Goal: Information Seeking & Learning: Compare options

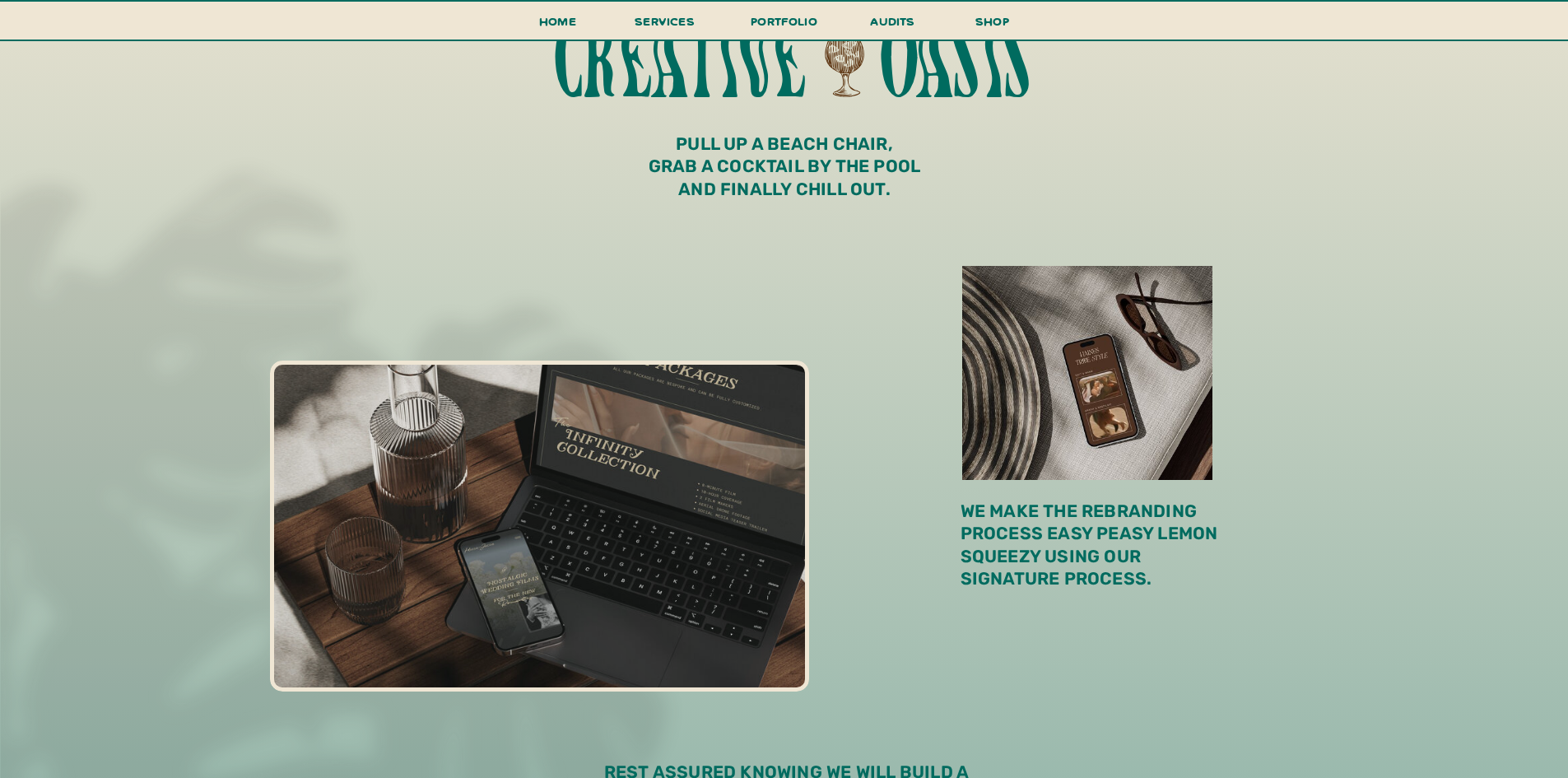
scroll to position [906, 0]
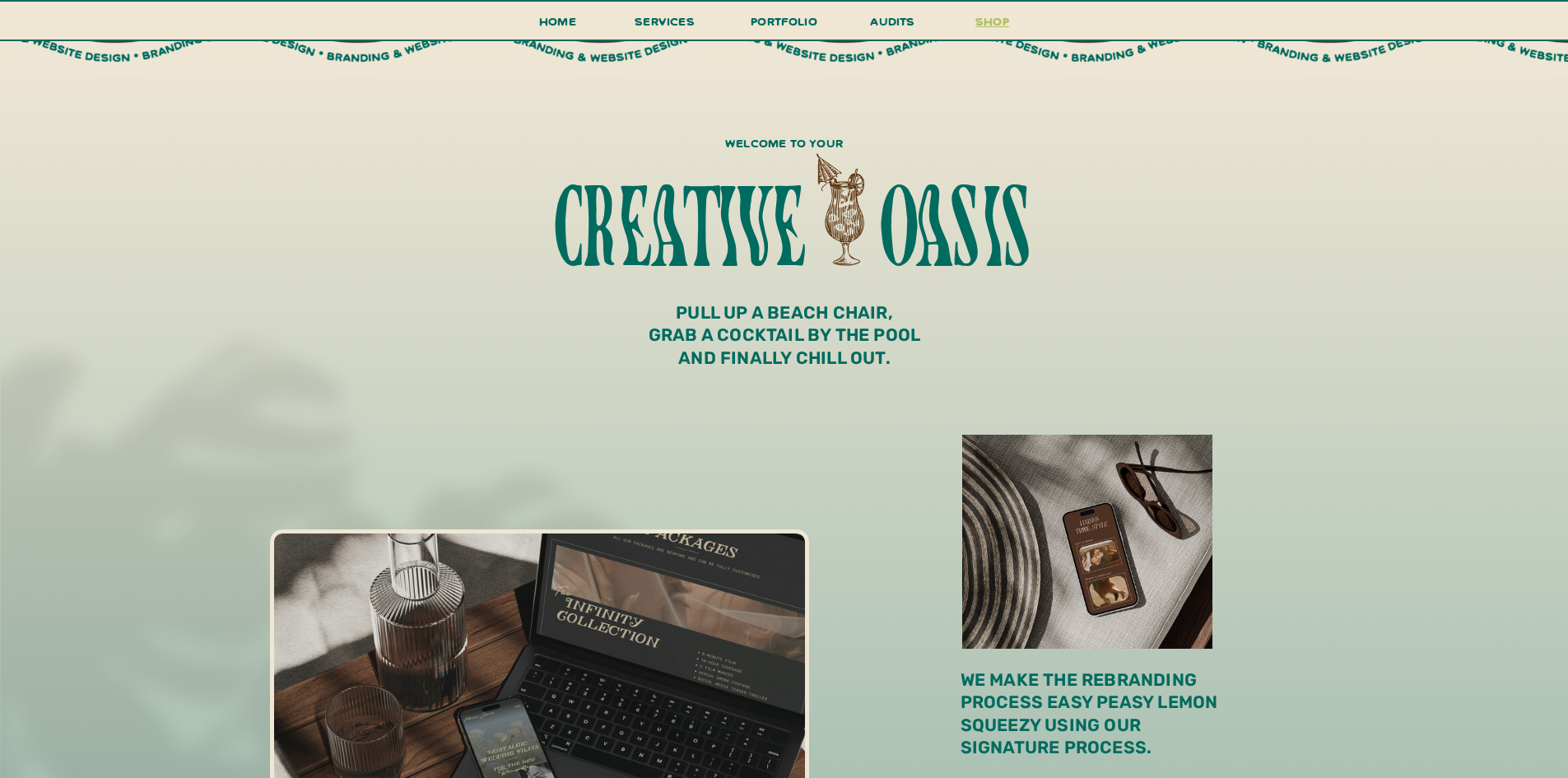
click at [988, 28] on h3 "shop" at bounding box center [993, 25] width 79 height 29
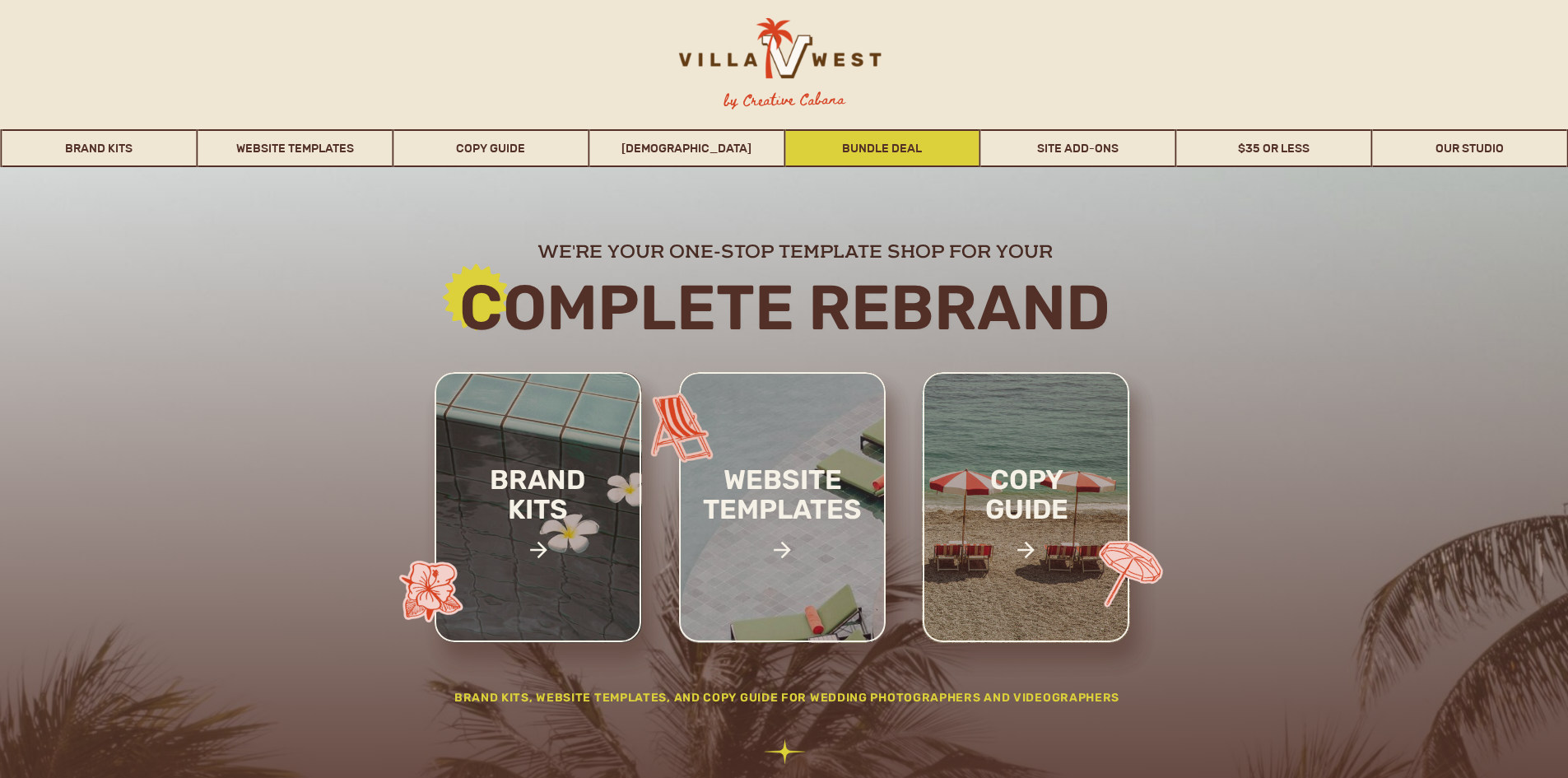
click at [880, 150] on link "Bundle Deal" at bounding box center [882, 147] width 194 height 38
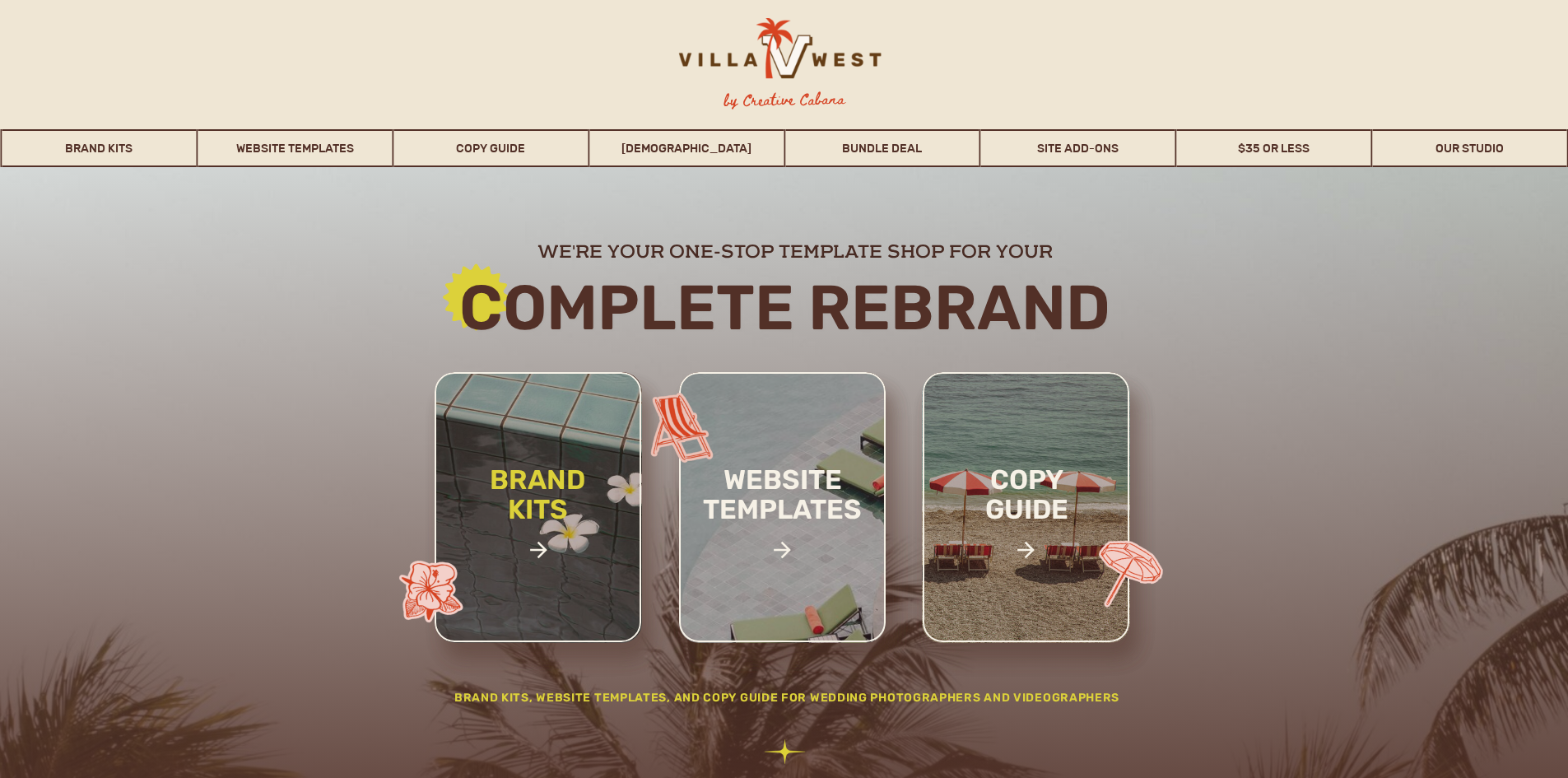
click at [565, 483] on h2 "brand kits" at bounding box center [537, 522] width 139 height 114
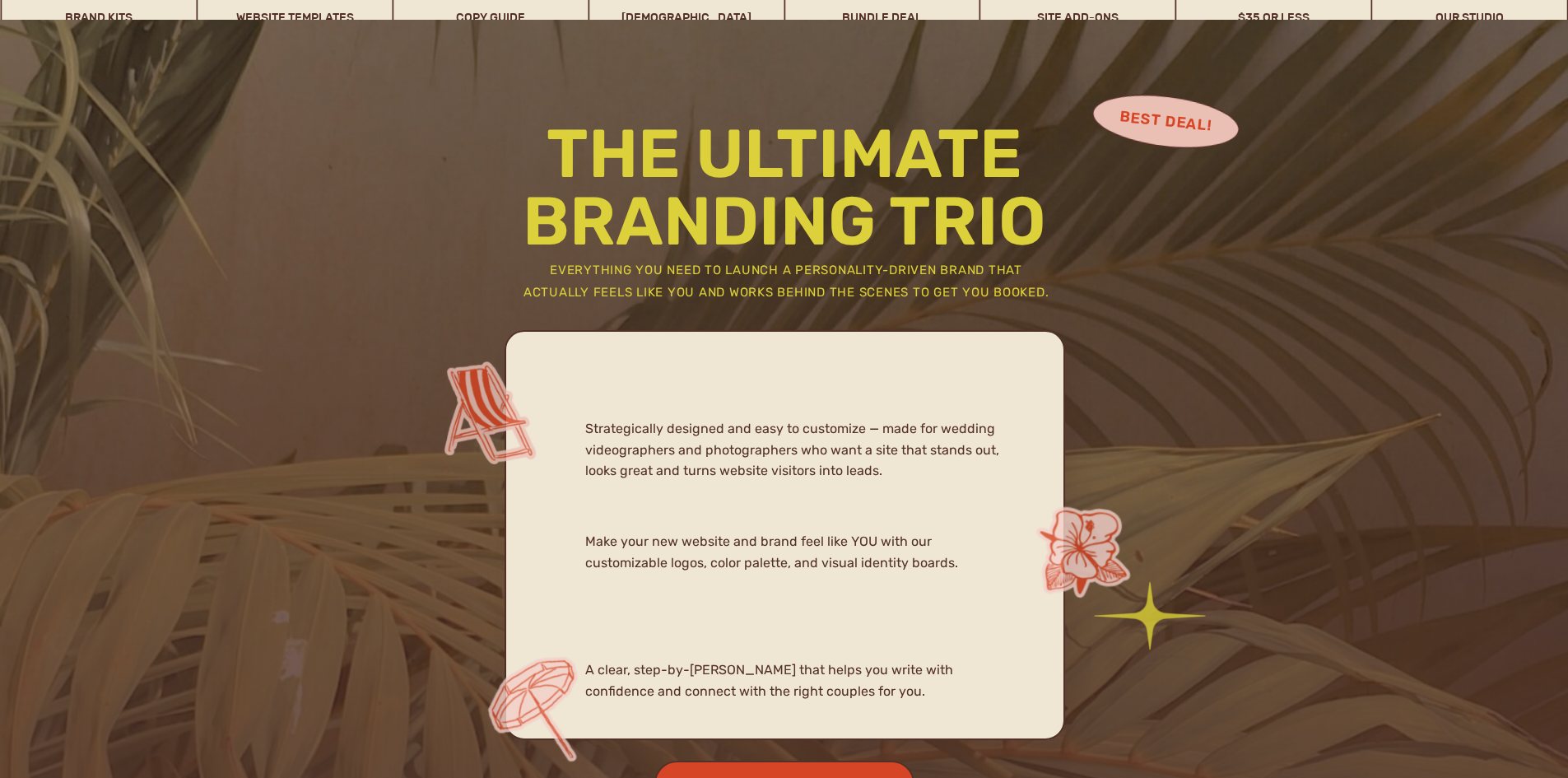
scroll to position [8562, 0]
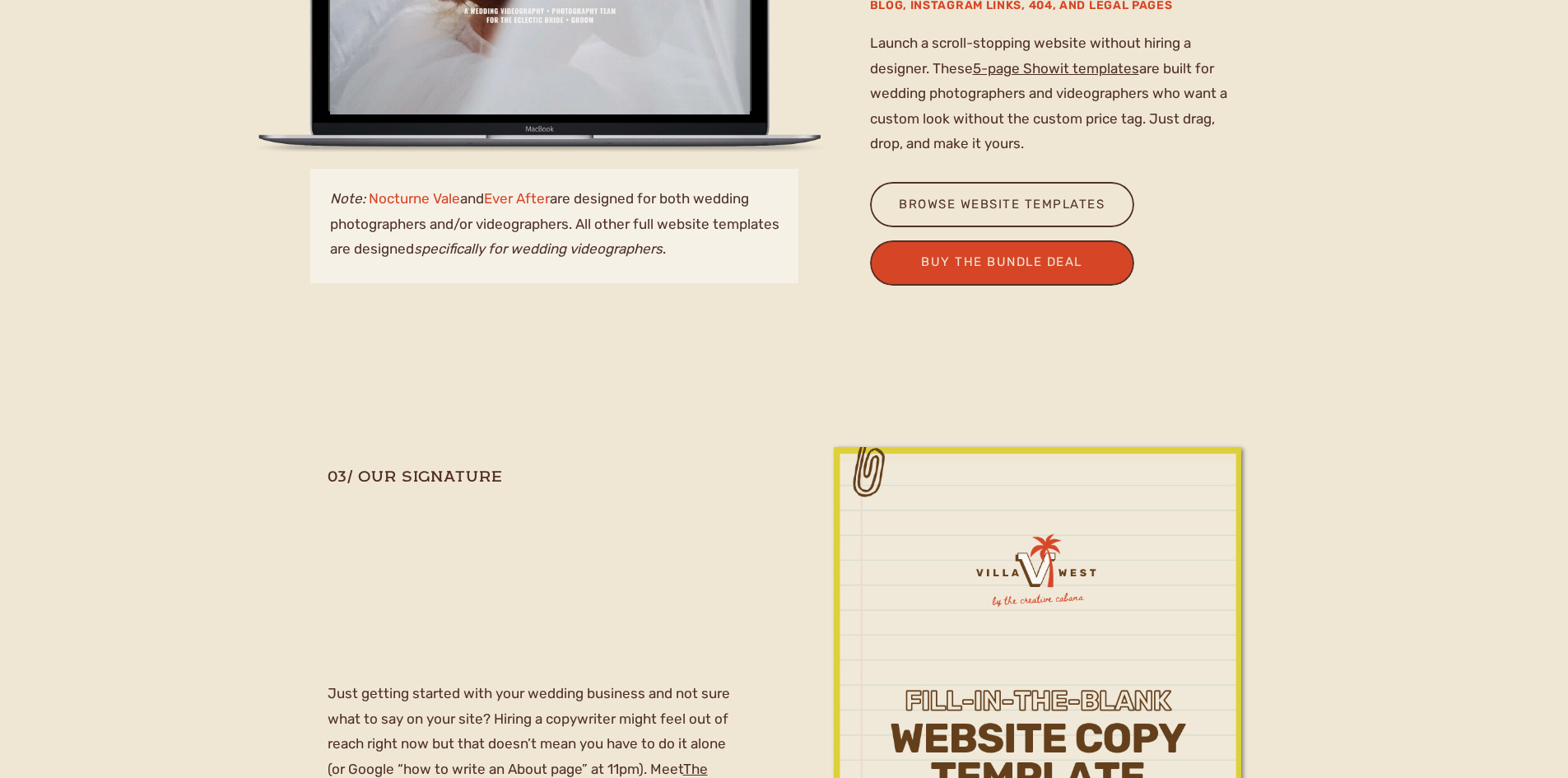
scroll to position [2388, 0]
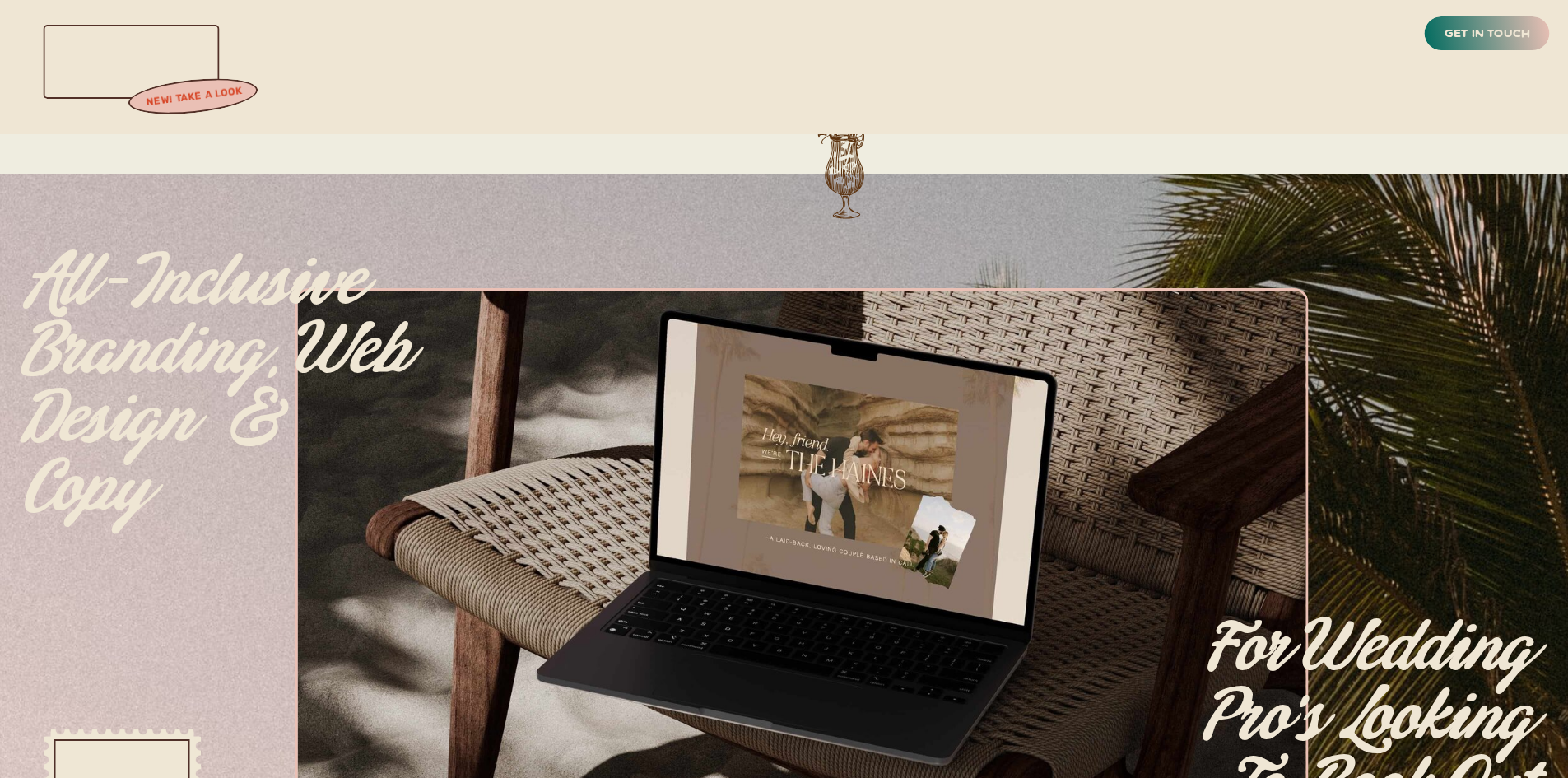
scroll to position [983, 0]
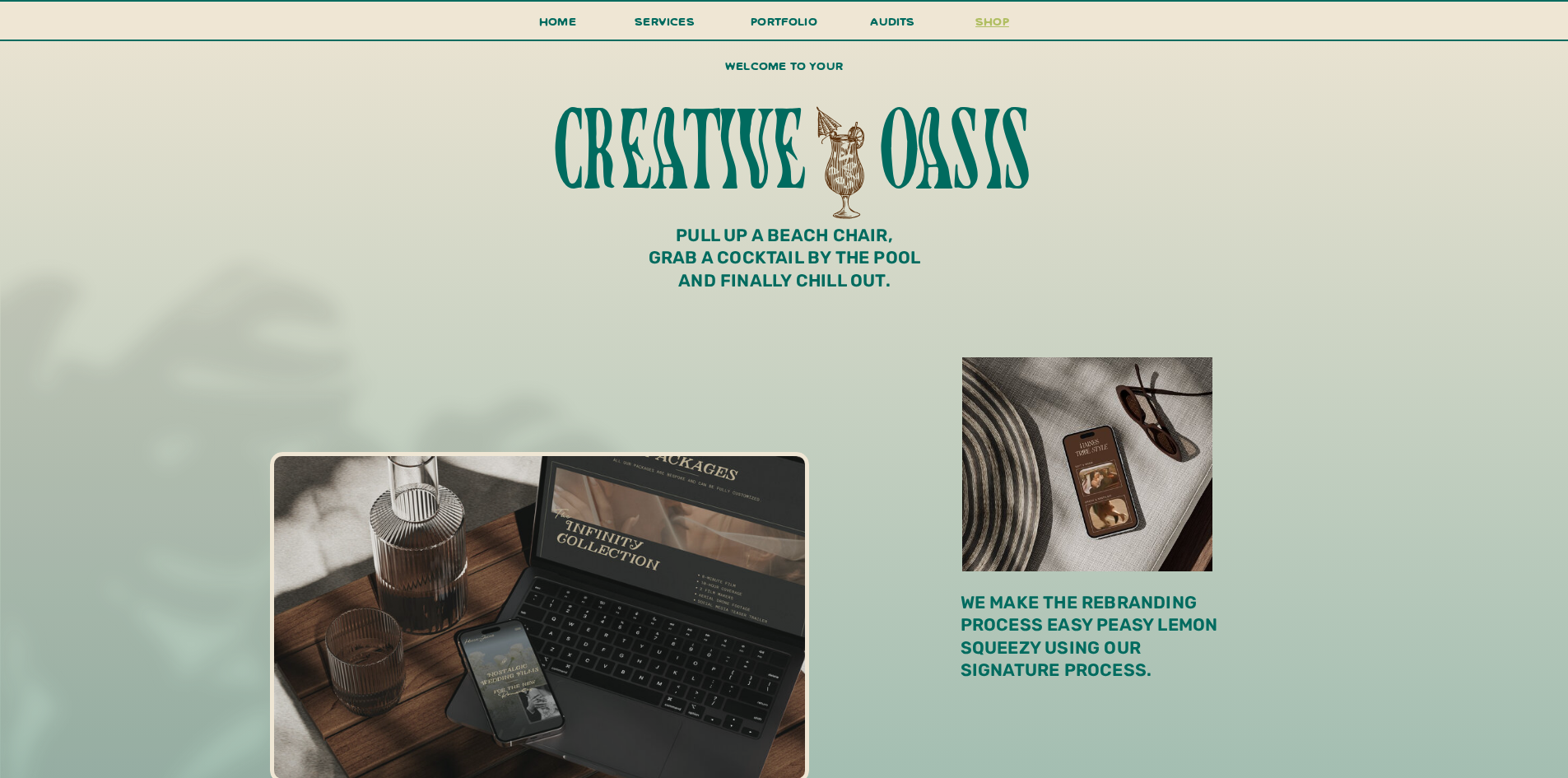
click at [983, 28] on h3 "shop" at bounding box center [993, 25] width 79 height 29
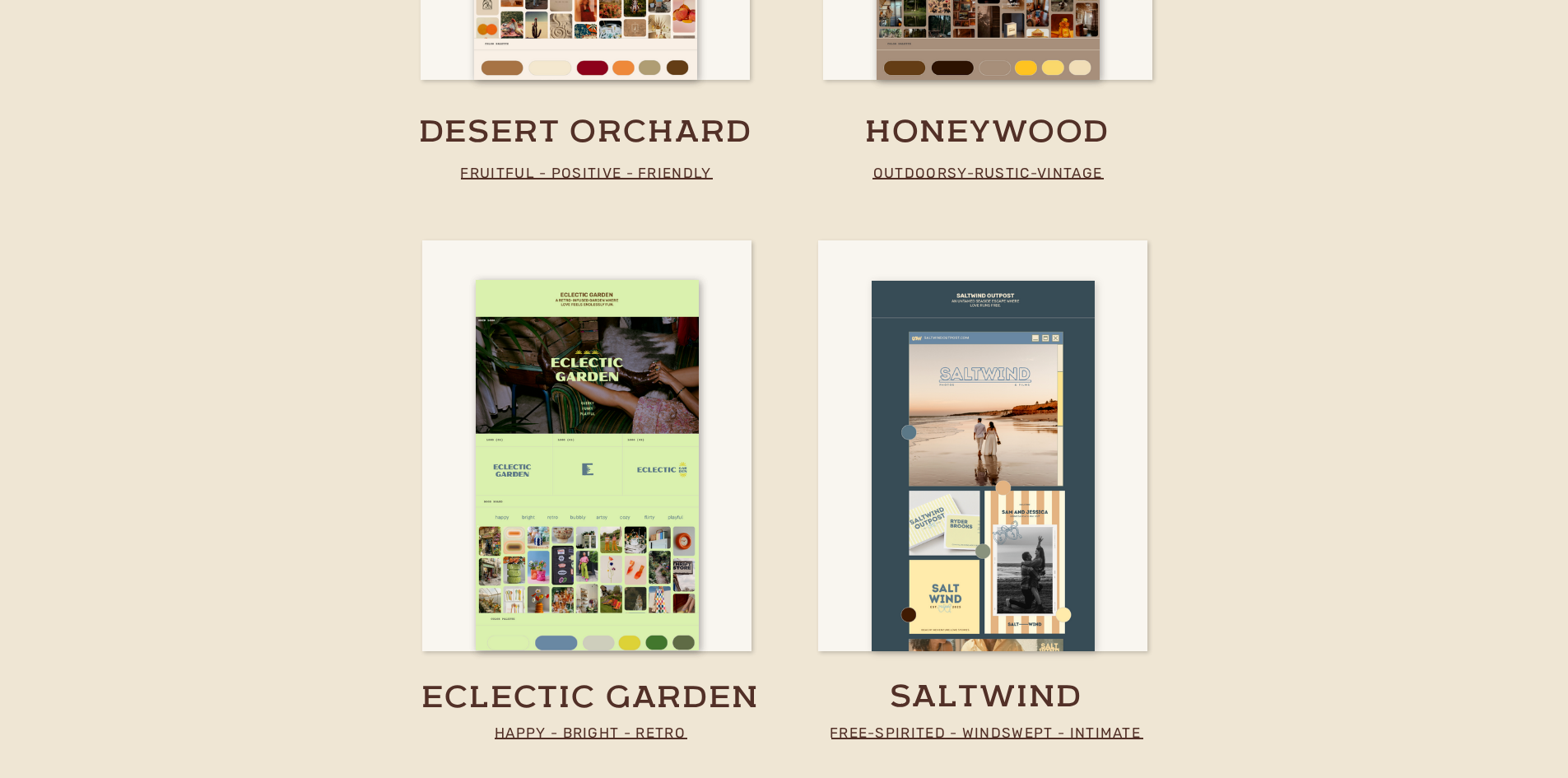
scroll to position [3953, 0]
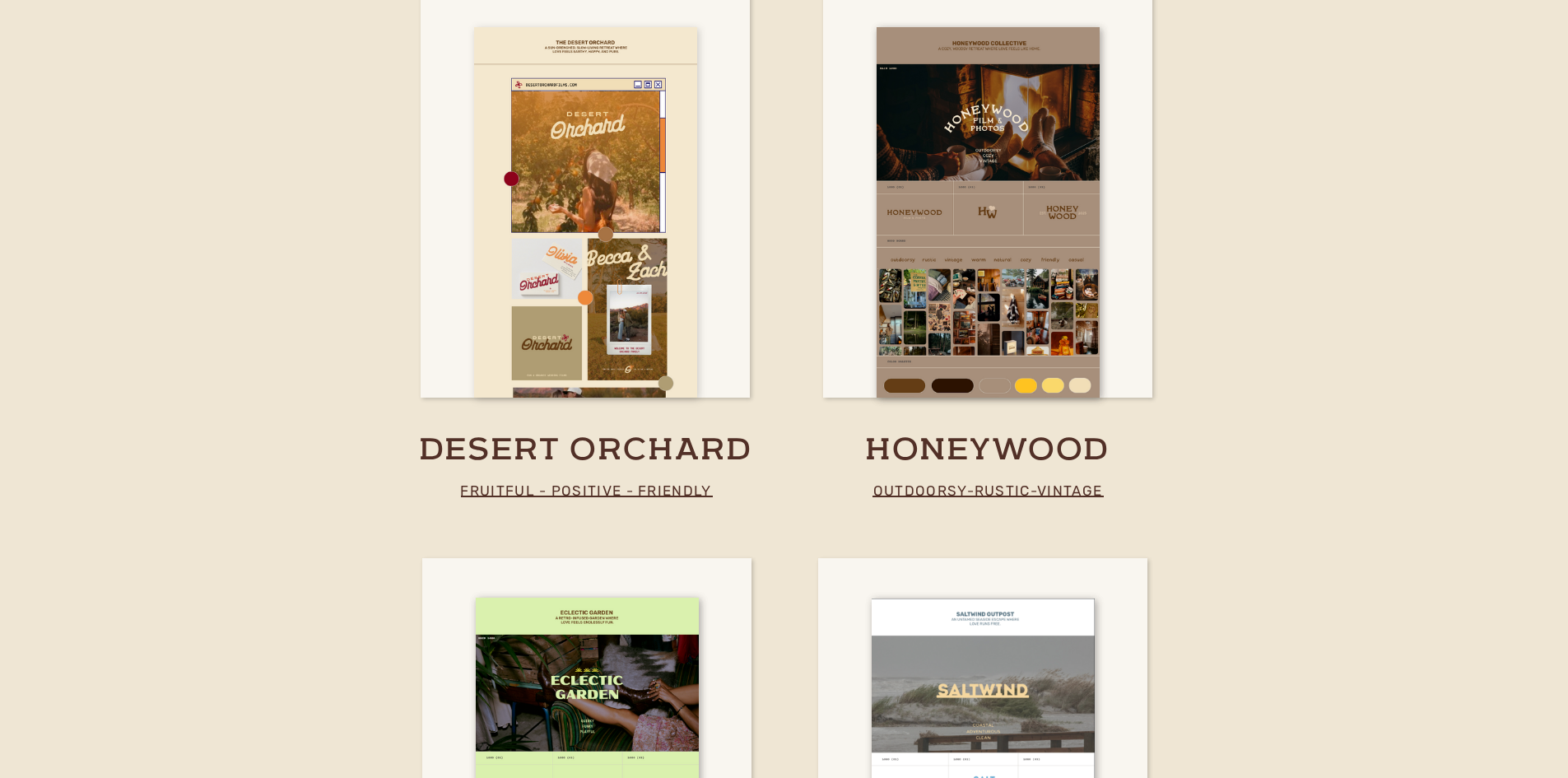
click at [511, 187] on div at bounding box center [585, 213] width 223 height 370
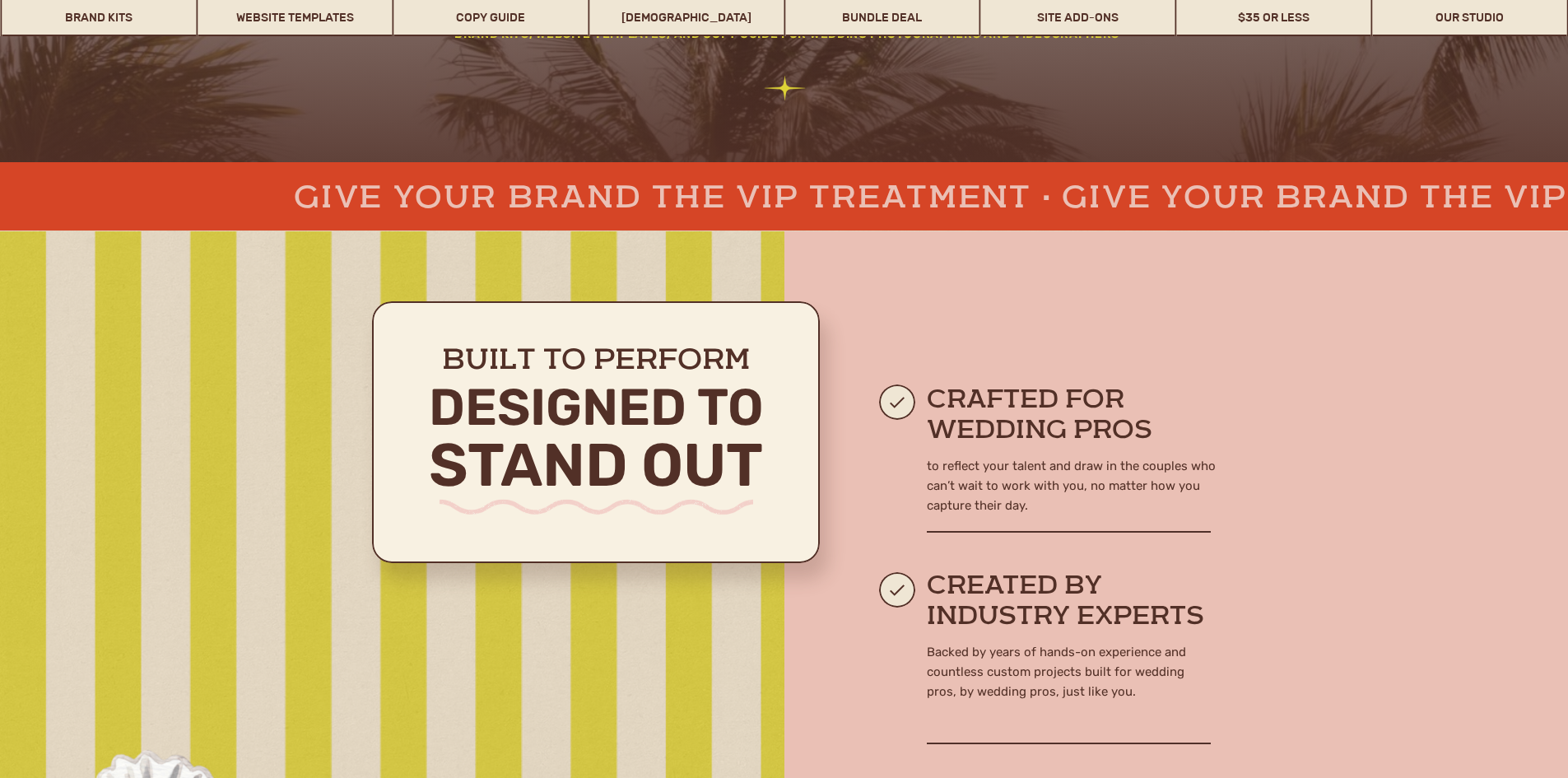
scroll to position [658, 0]
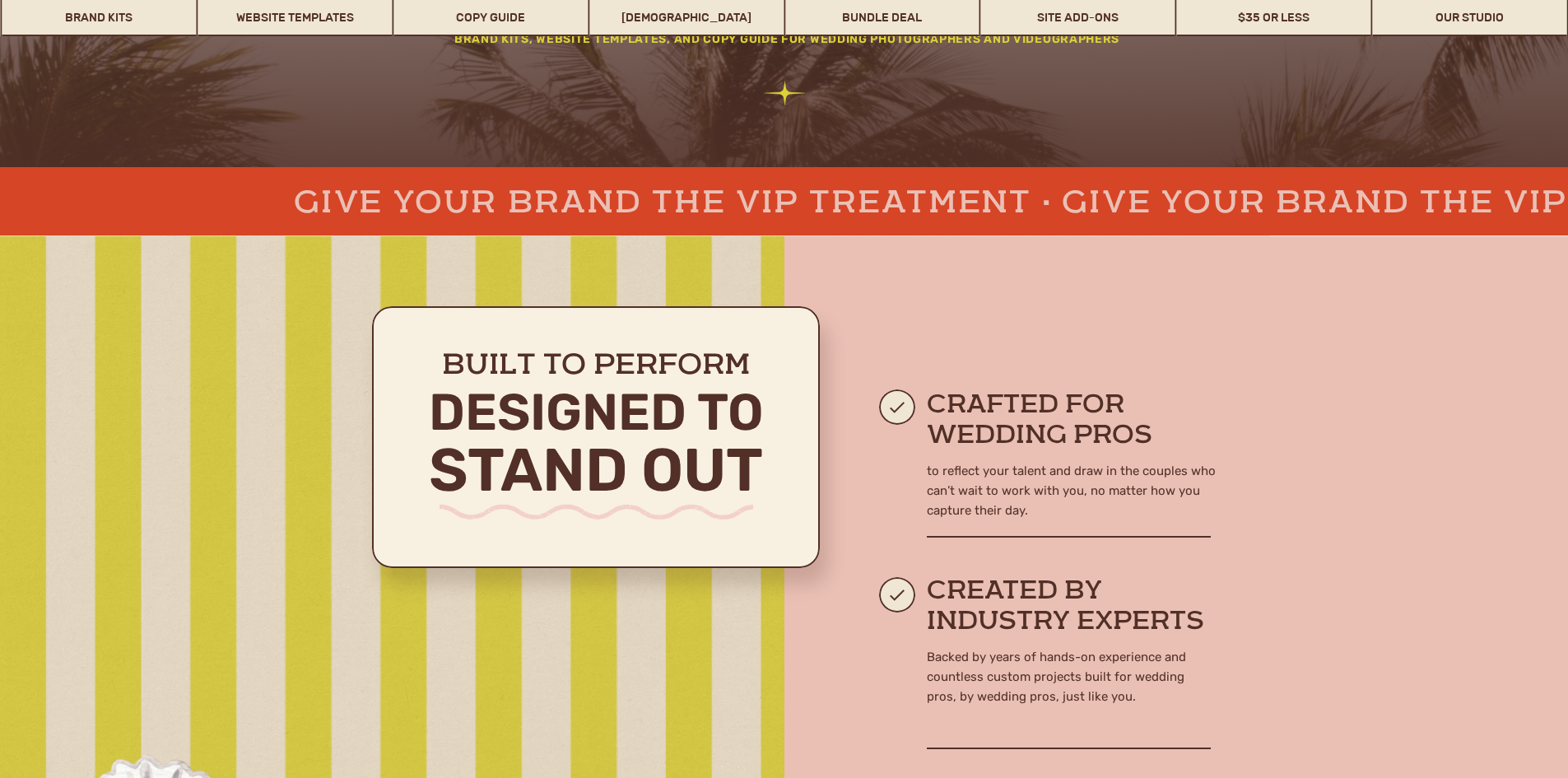
click at [1279, 23] on link "$35 or Less" at bounding box center [1274, 17] width 194 height 38
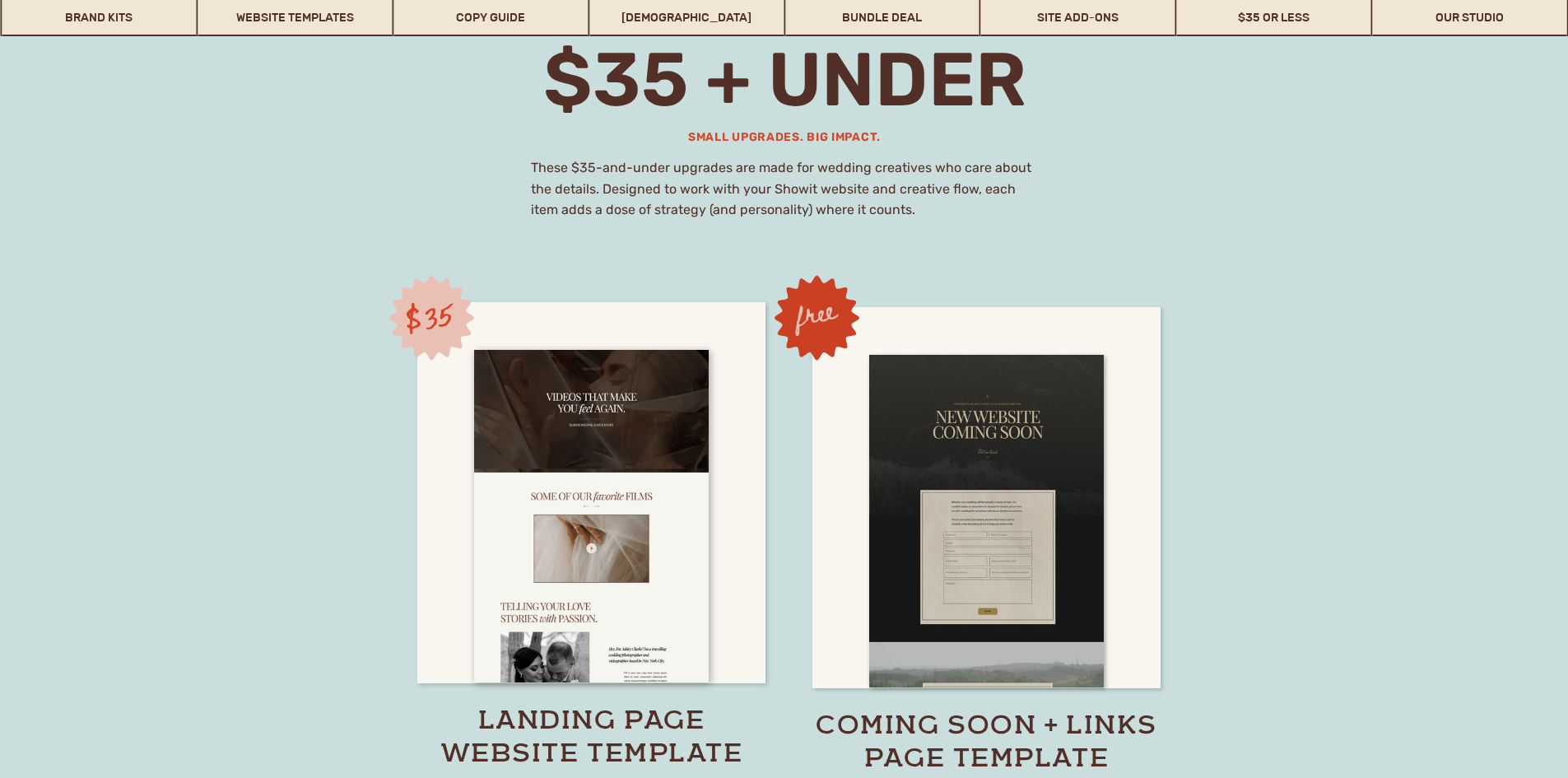
scroll to position [11218, 0]
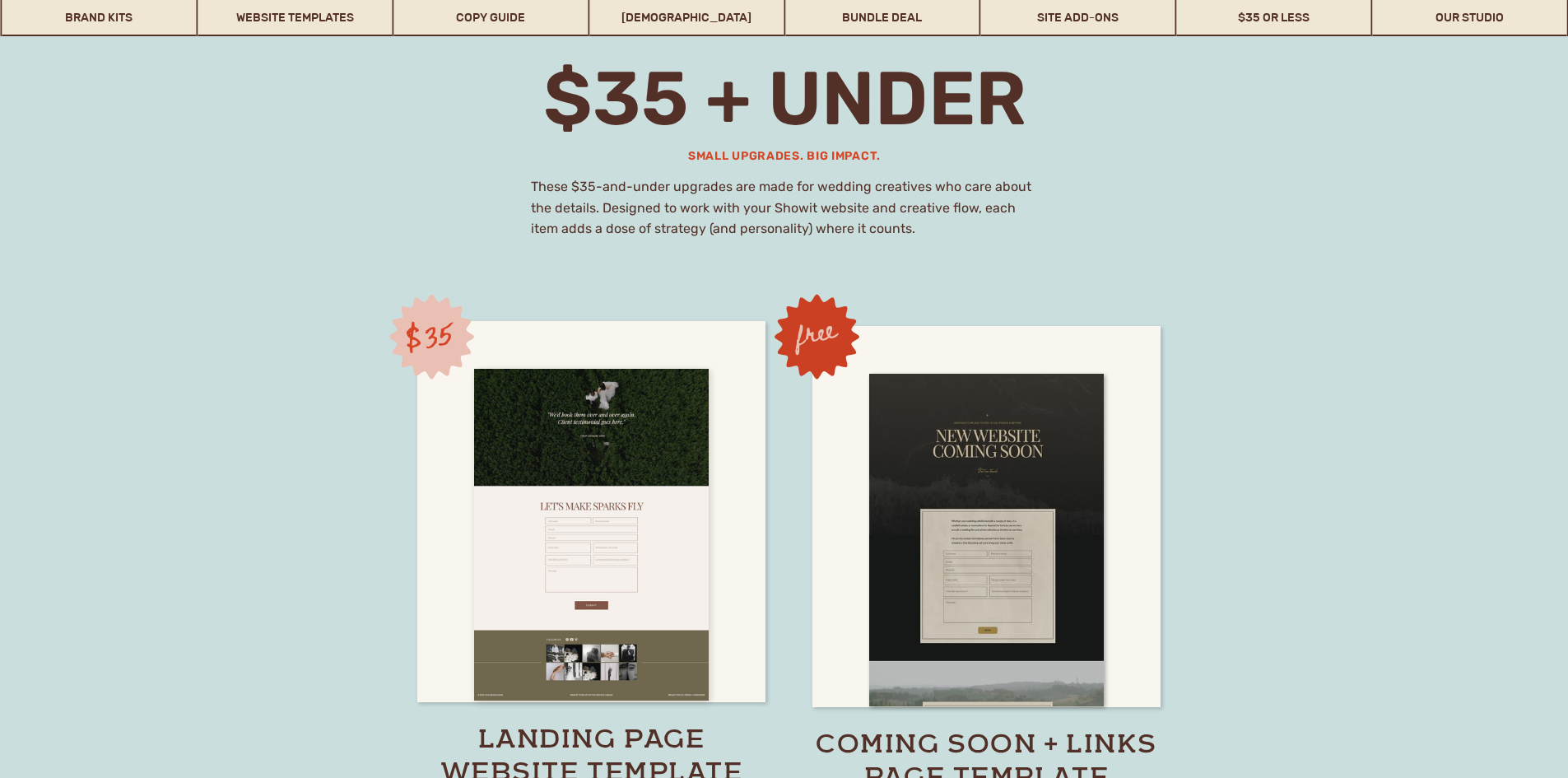
click at [638, 445] on div at bounding box center [591, 535] width 235 height 332
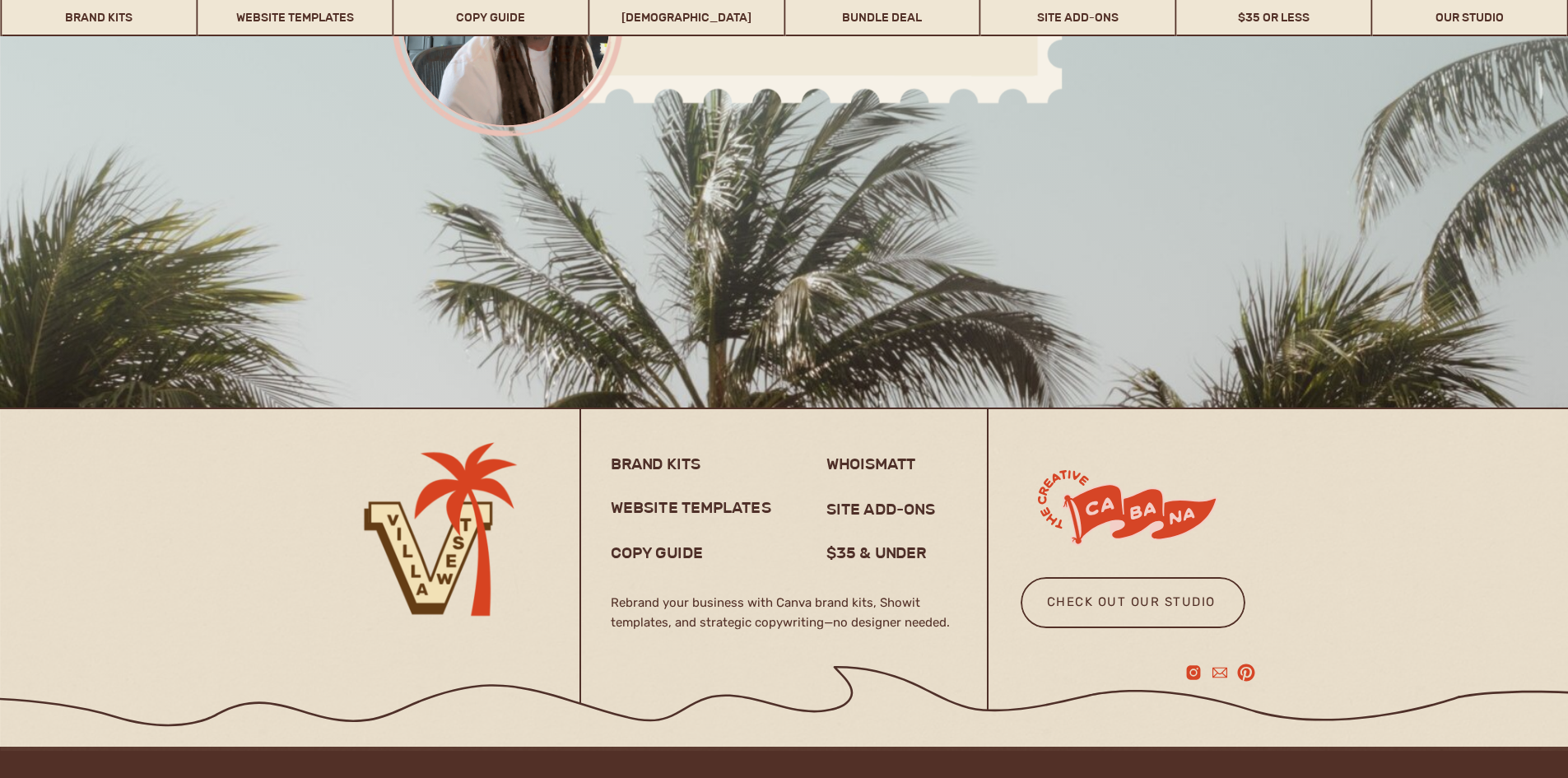
scroll to position [13045, 0]
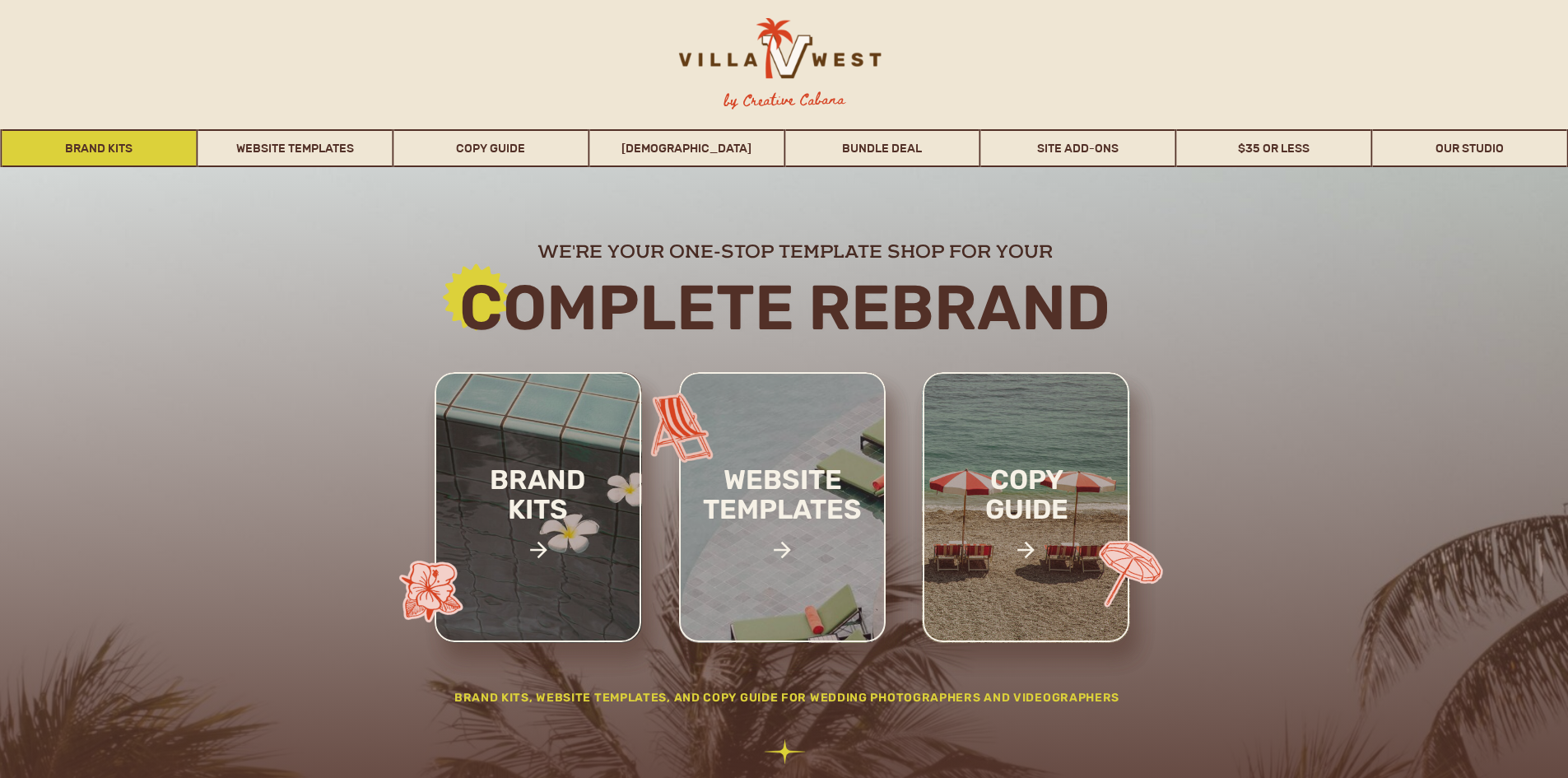
click at [103, 140] on link "Brand Kits" at bounding box center [99, 147] width 194 height 38
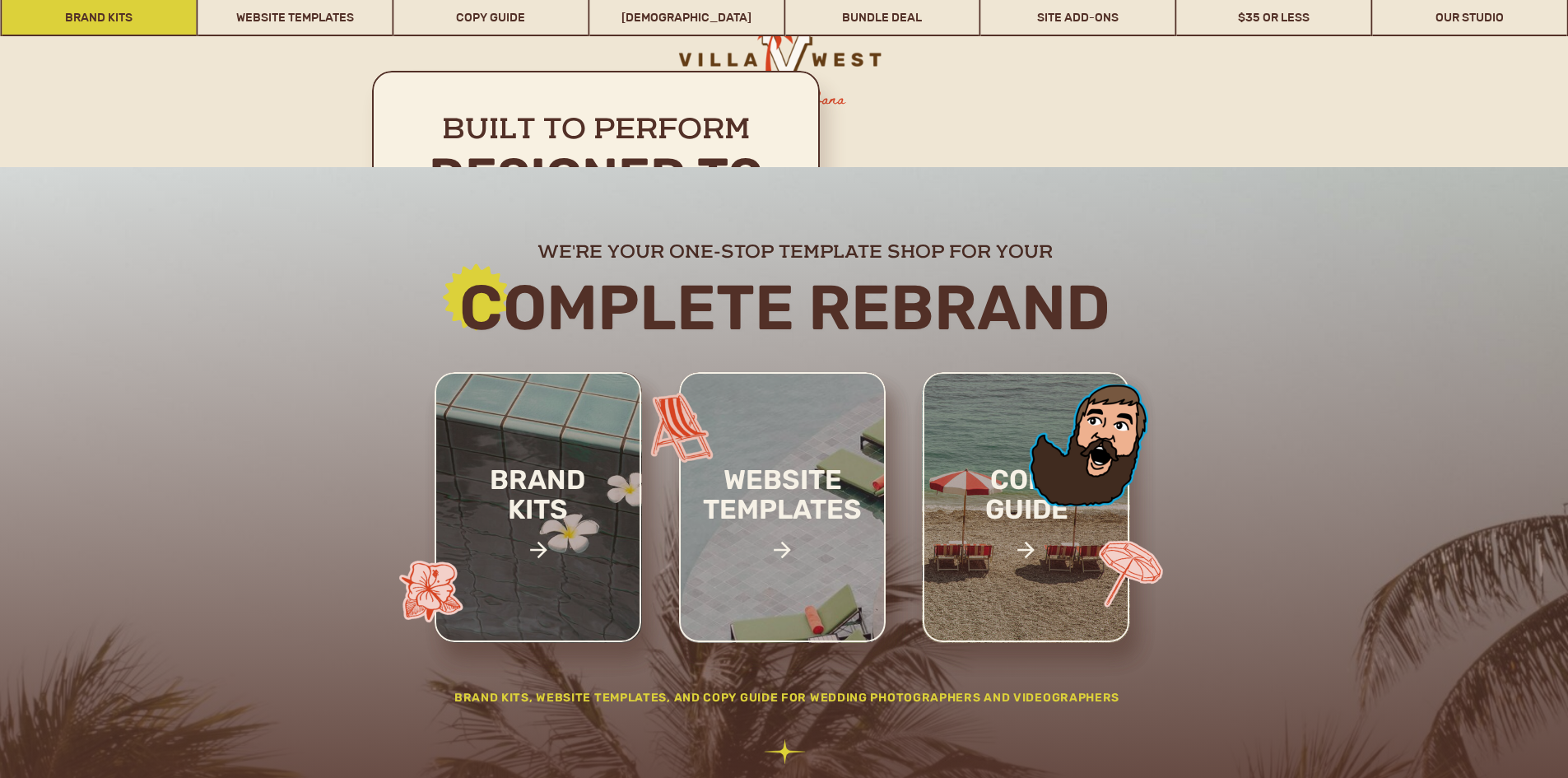
scroll to position [3703, 0]
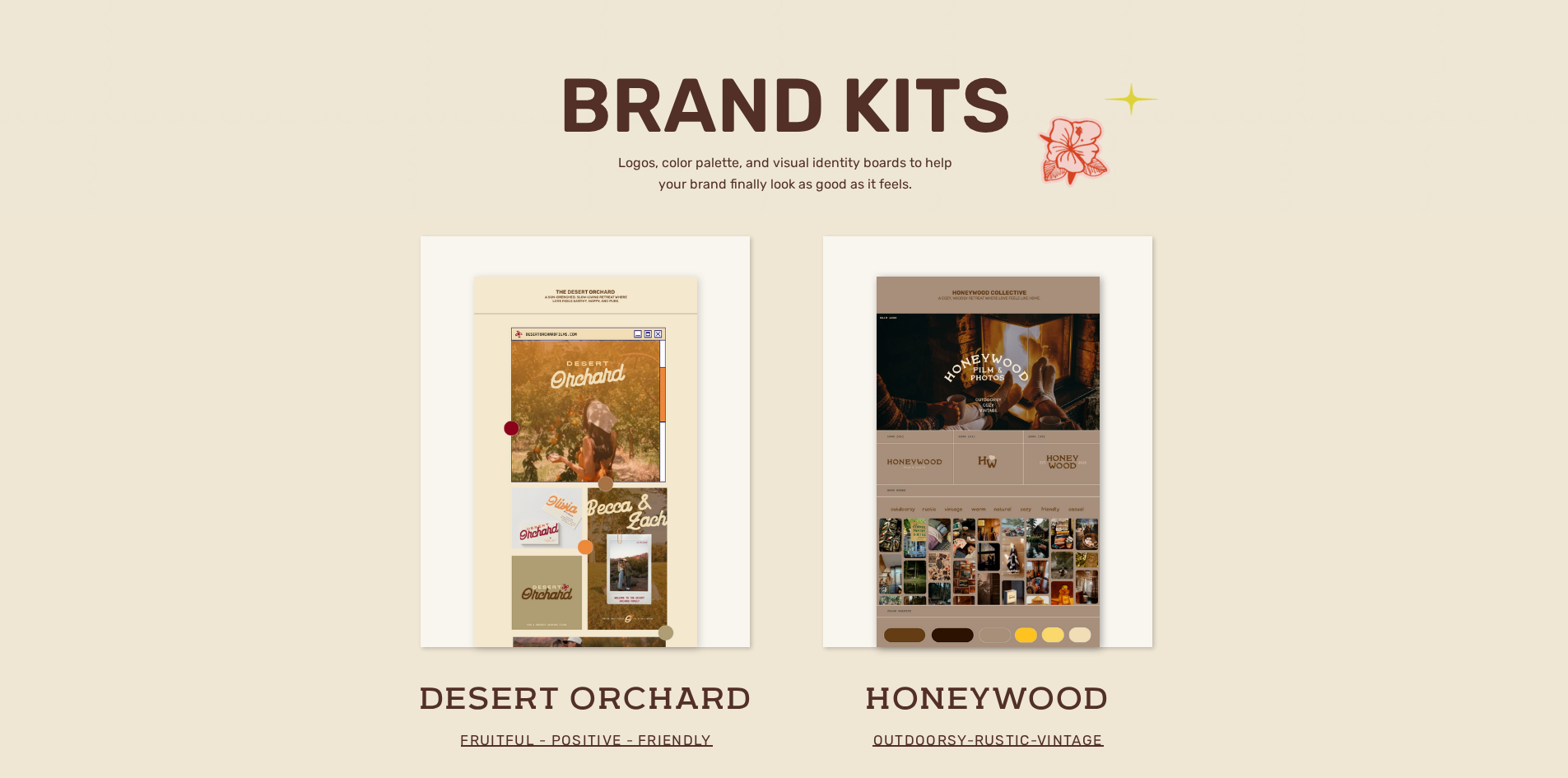
click at [595, 401] on div at bounding box center [585, 462] width 223 height 370
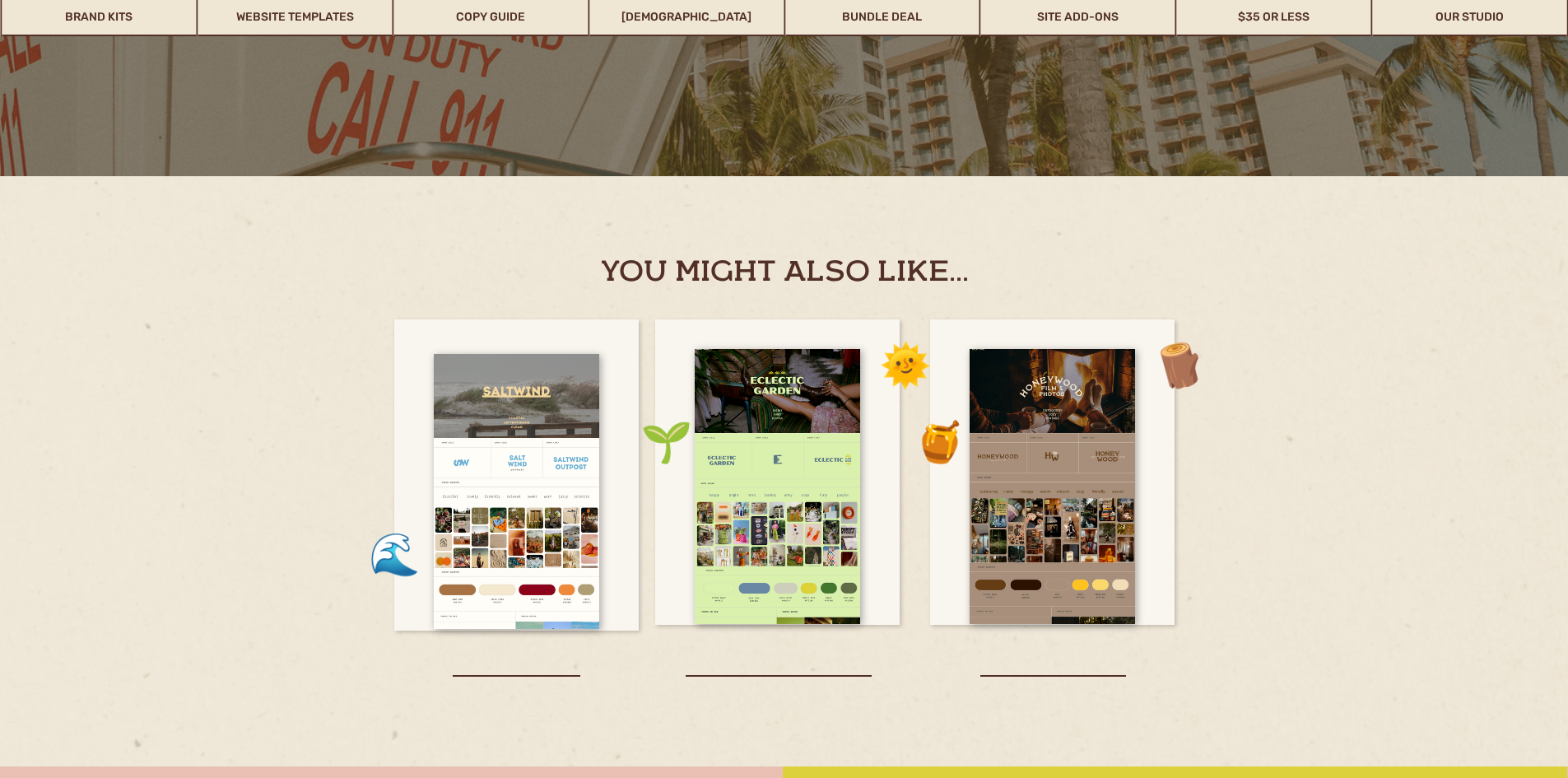
scroll to position [4364, 0]
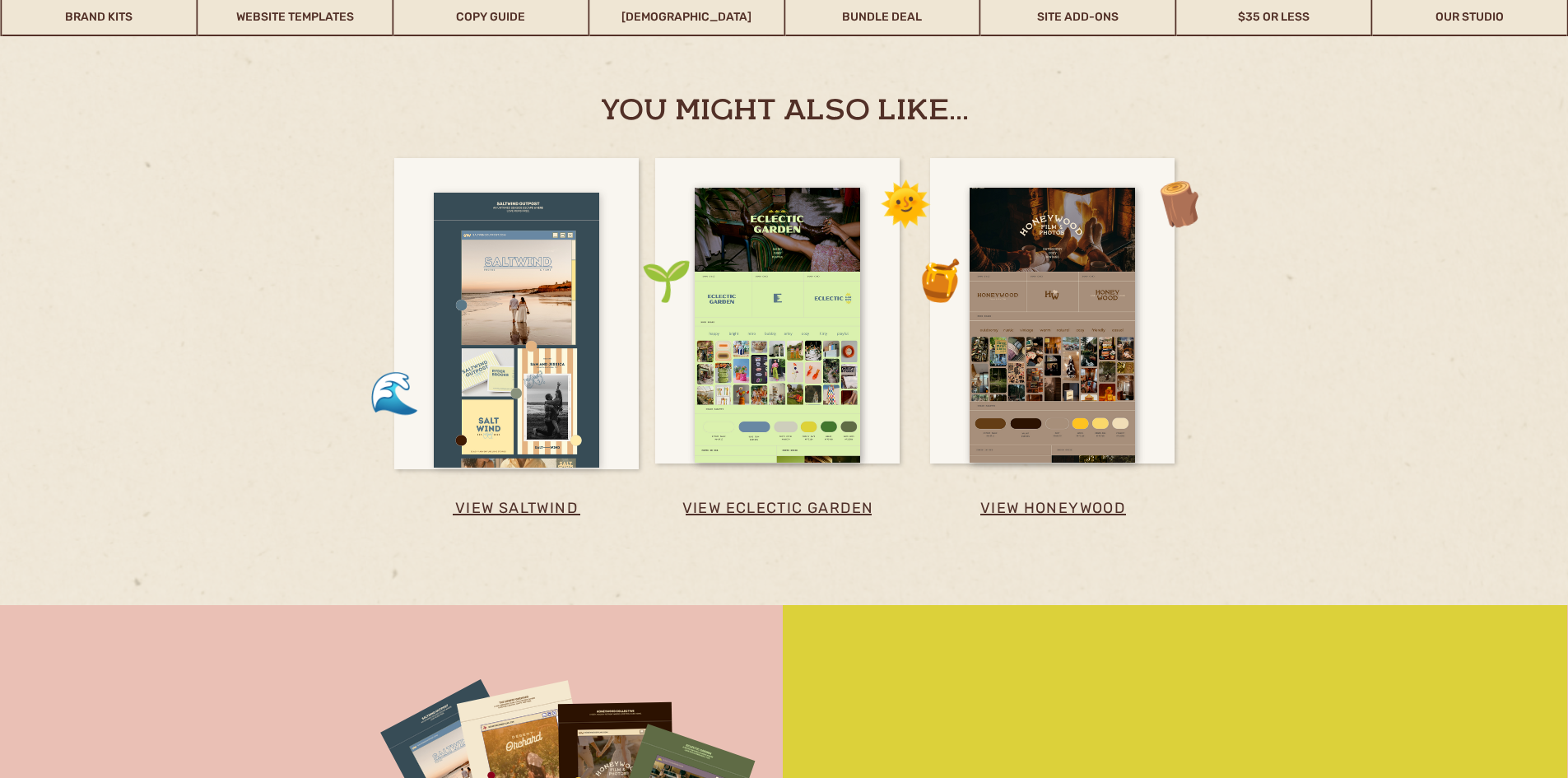
click at [510, 328] on div at bounding box center [516, 330] width 166 height 275
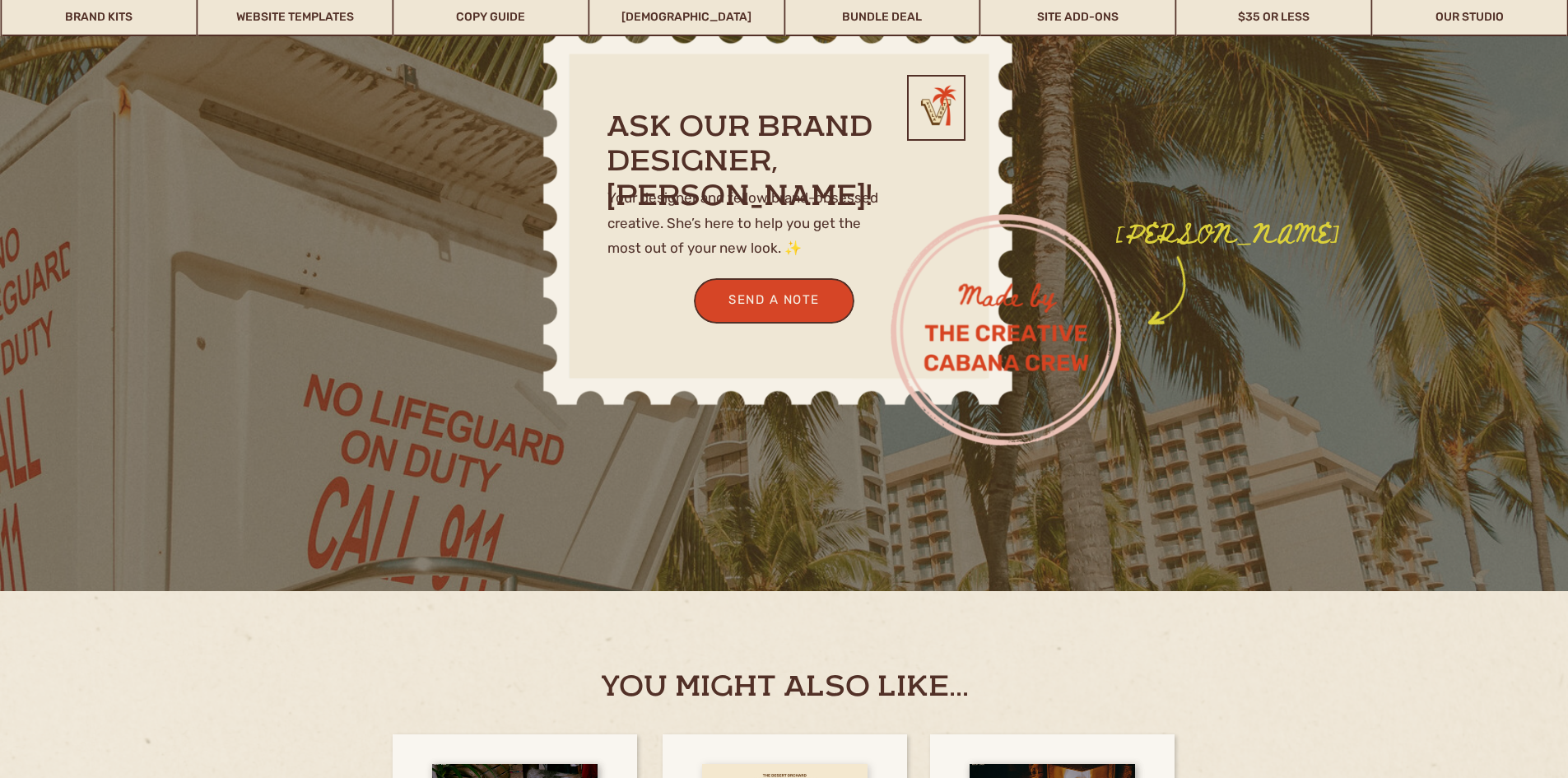
scroll to position [4282, 0]
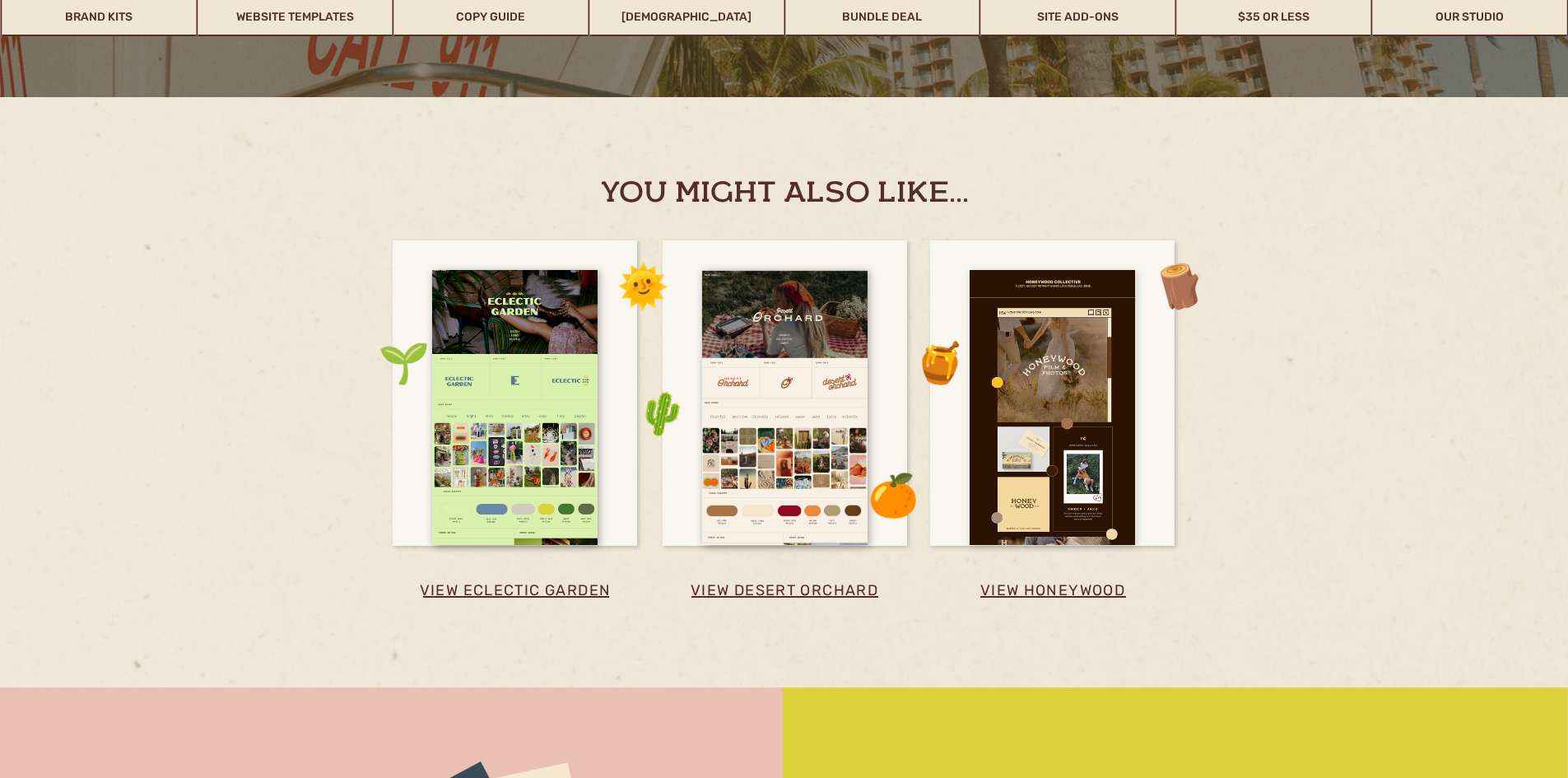
click at [1004, 411] on div at bounding box center [1053, 407] width 166 height 275
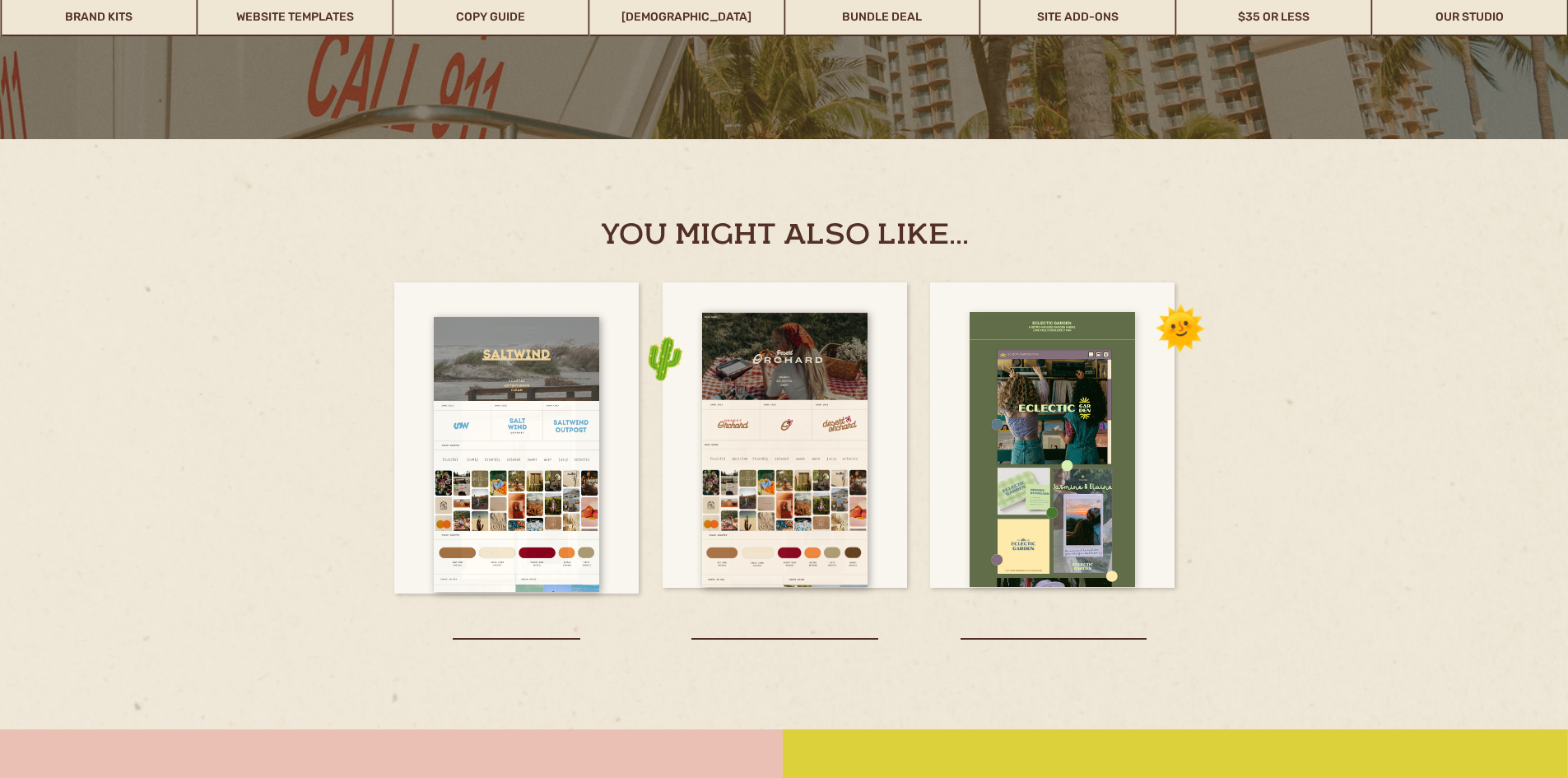
scroll to position [4529, 0]
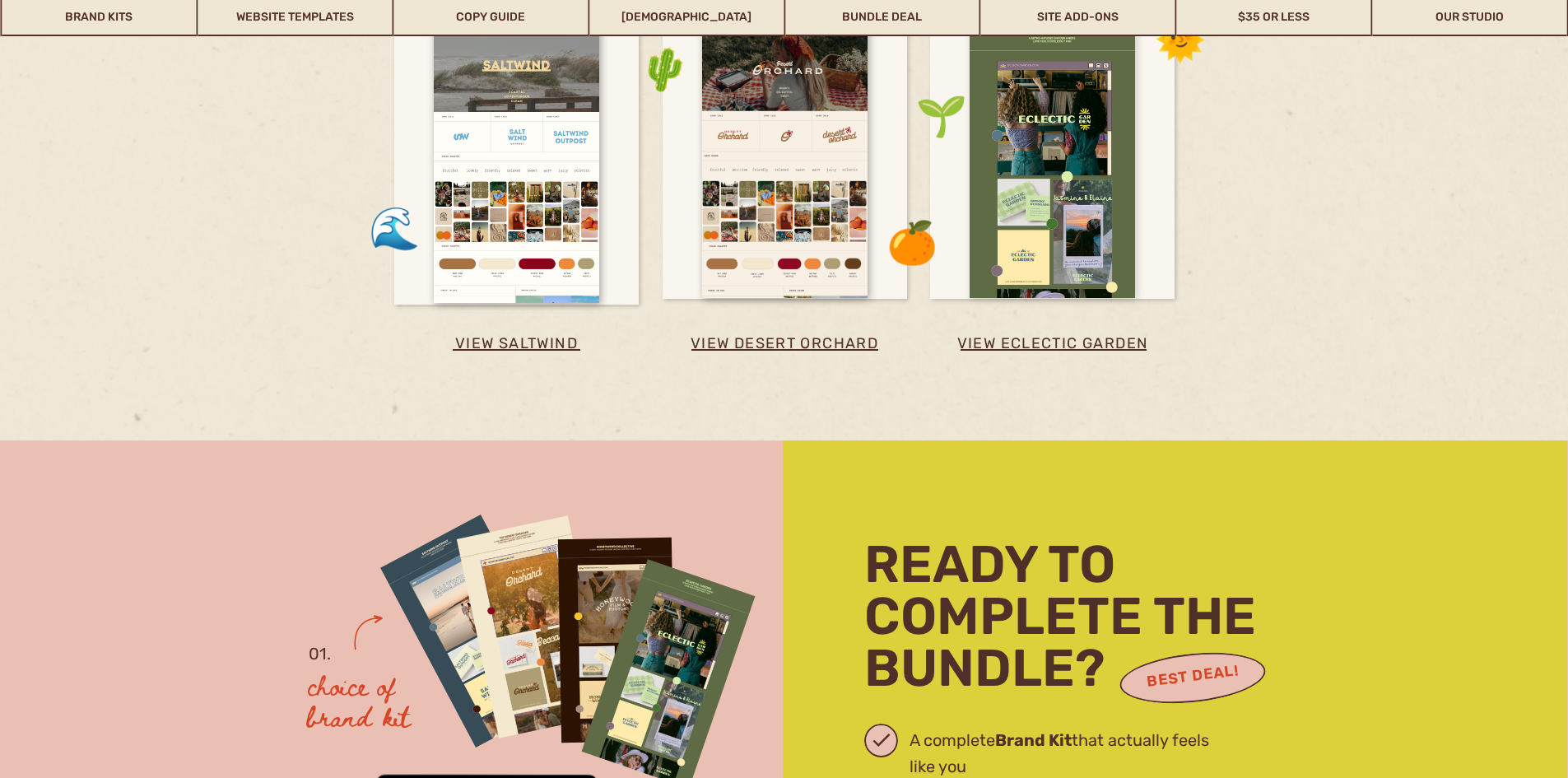
click at [1009, 187] on div at bounding box center [1053, 160] width 166 height 275
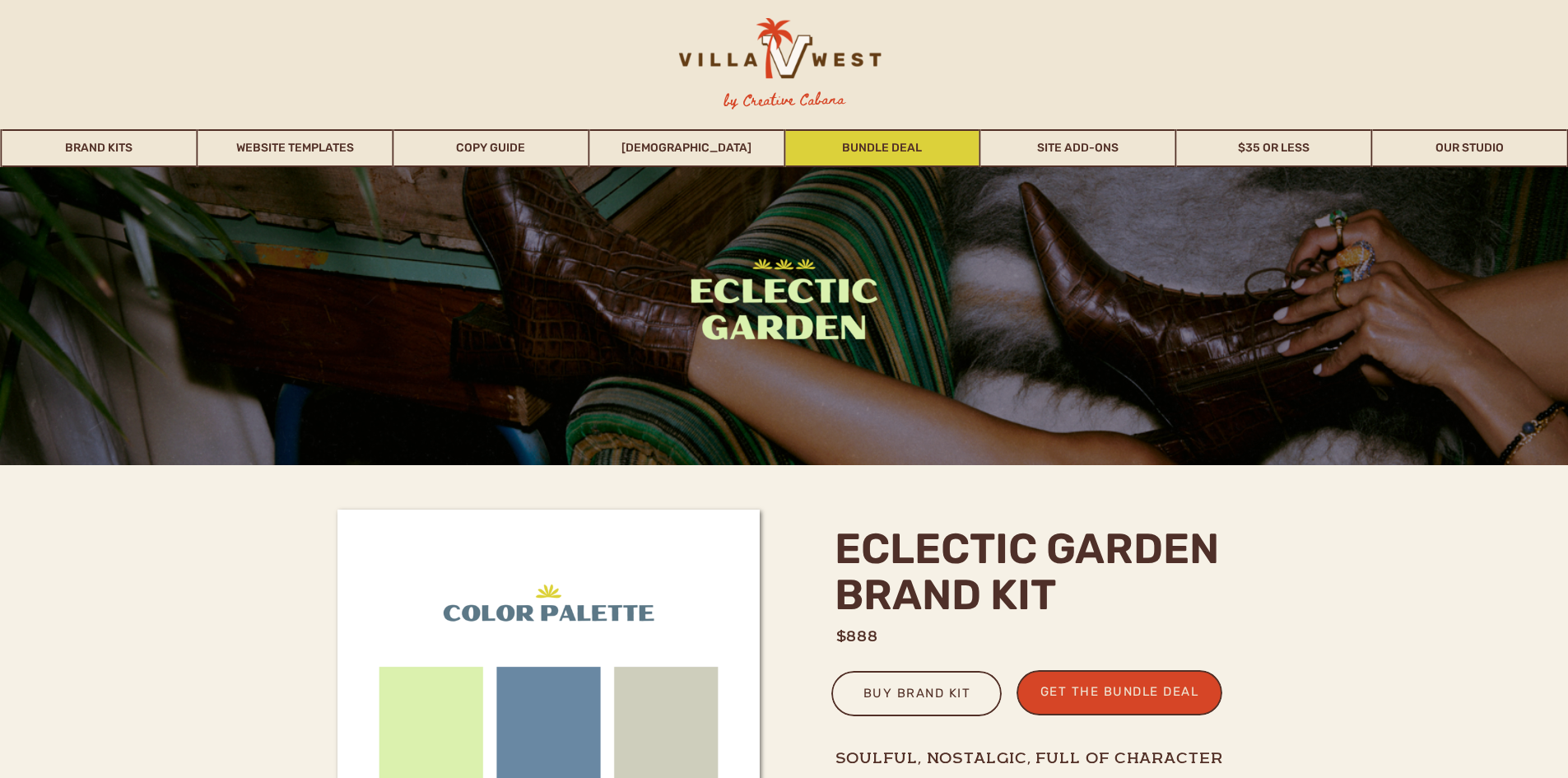
click at [862, 145] on link "Bundle Deal" at bounding box center [882, 147] width 194 height 38
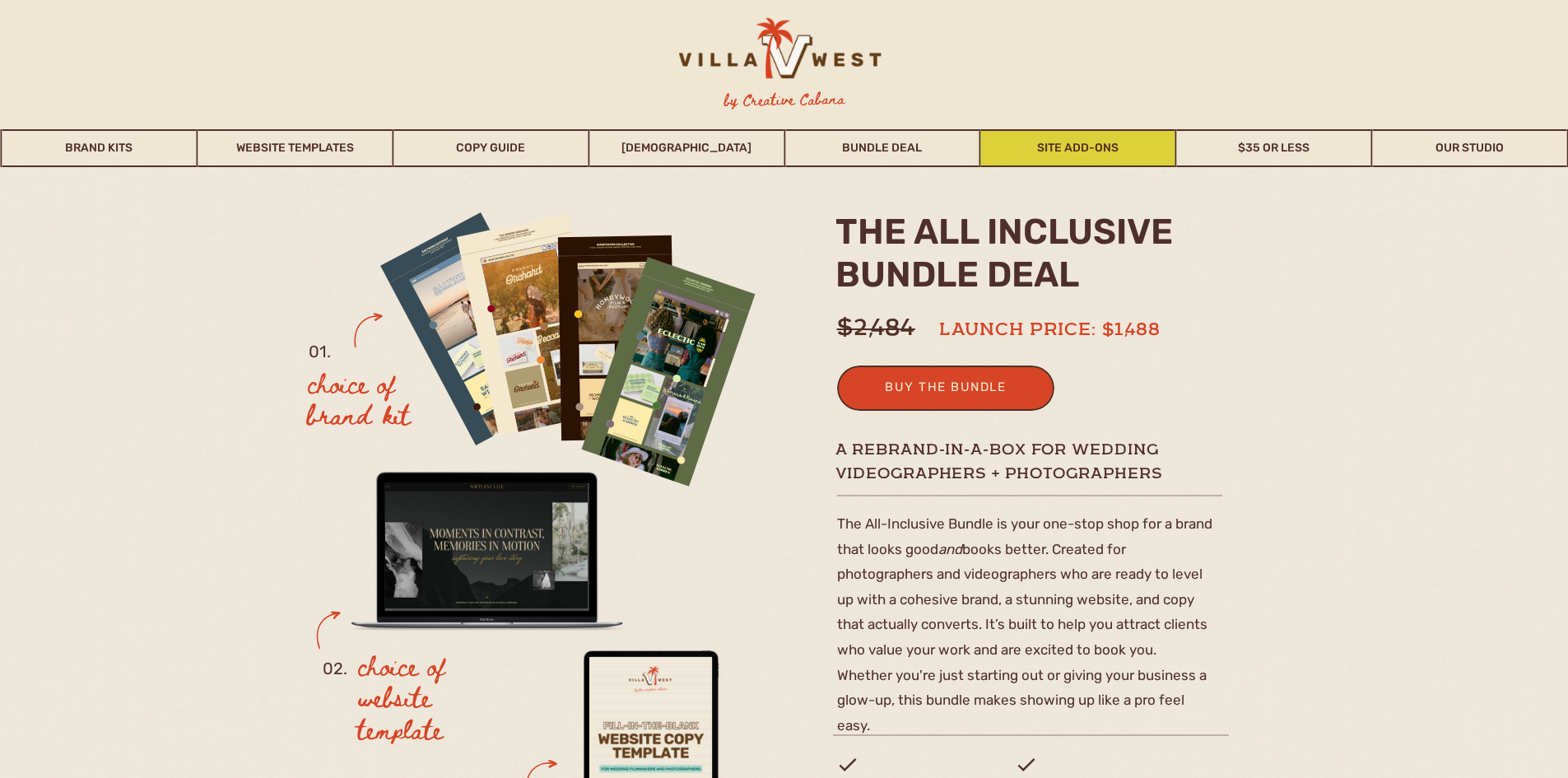
click at [1046, 153] on link "Site Add-Ons" at bounding box center [1078, 147] width 194 height 38
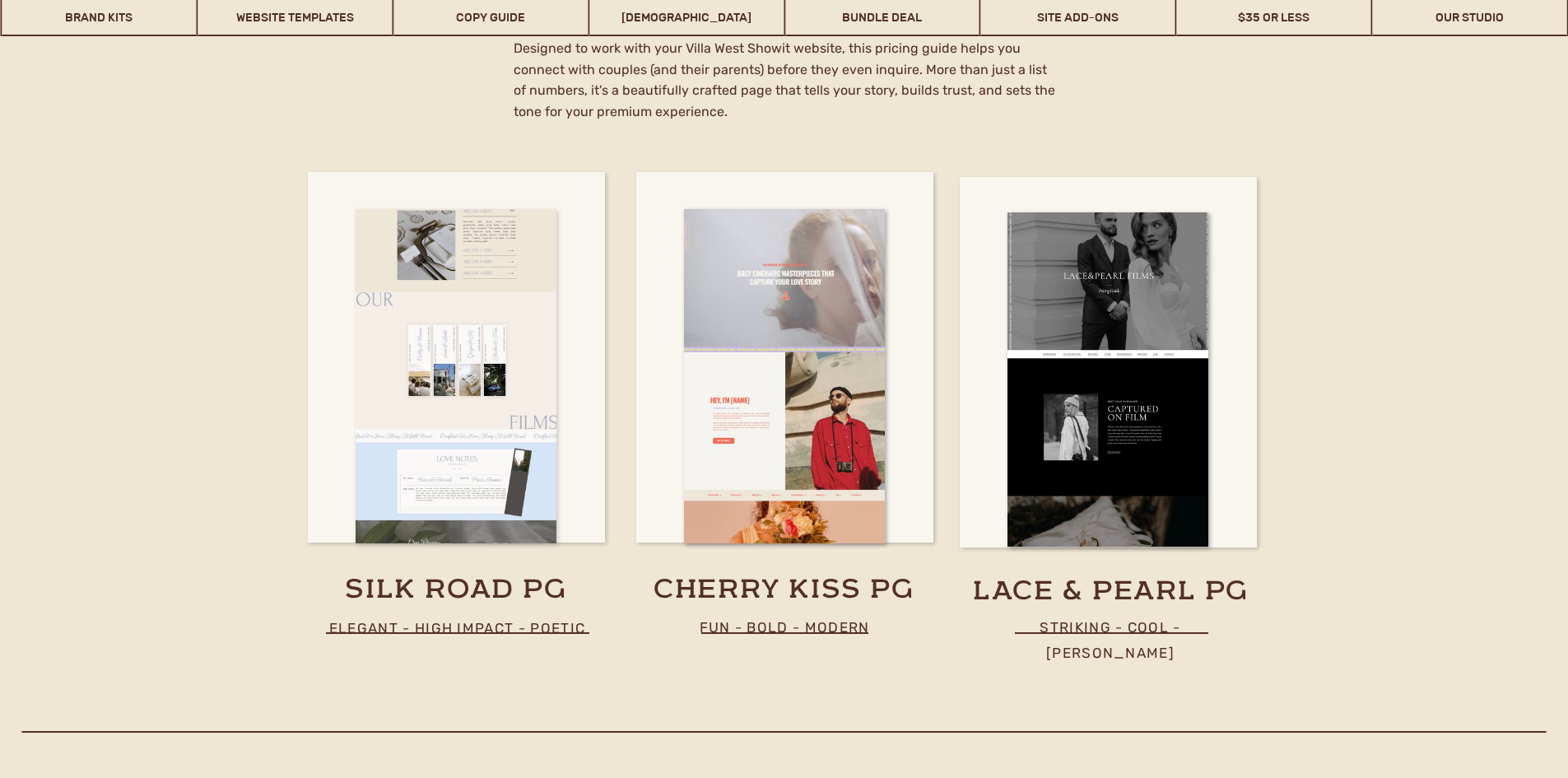
scroll to position [9605, 0]
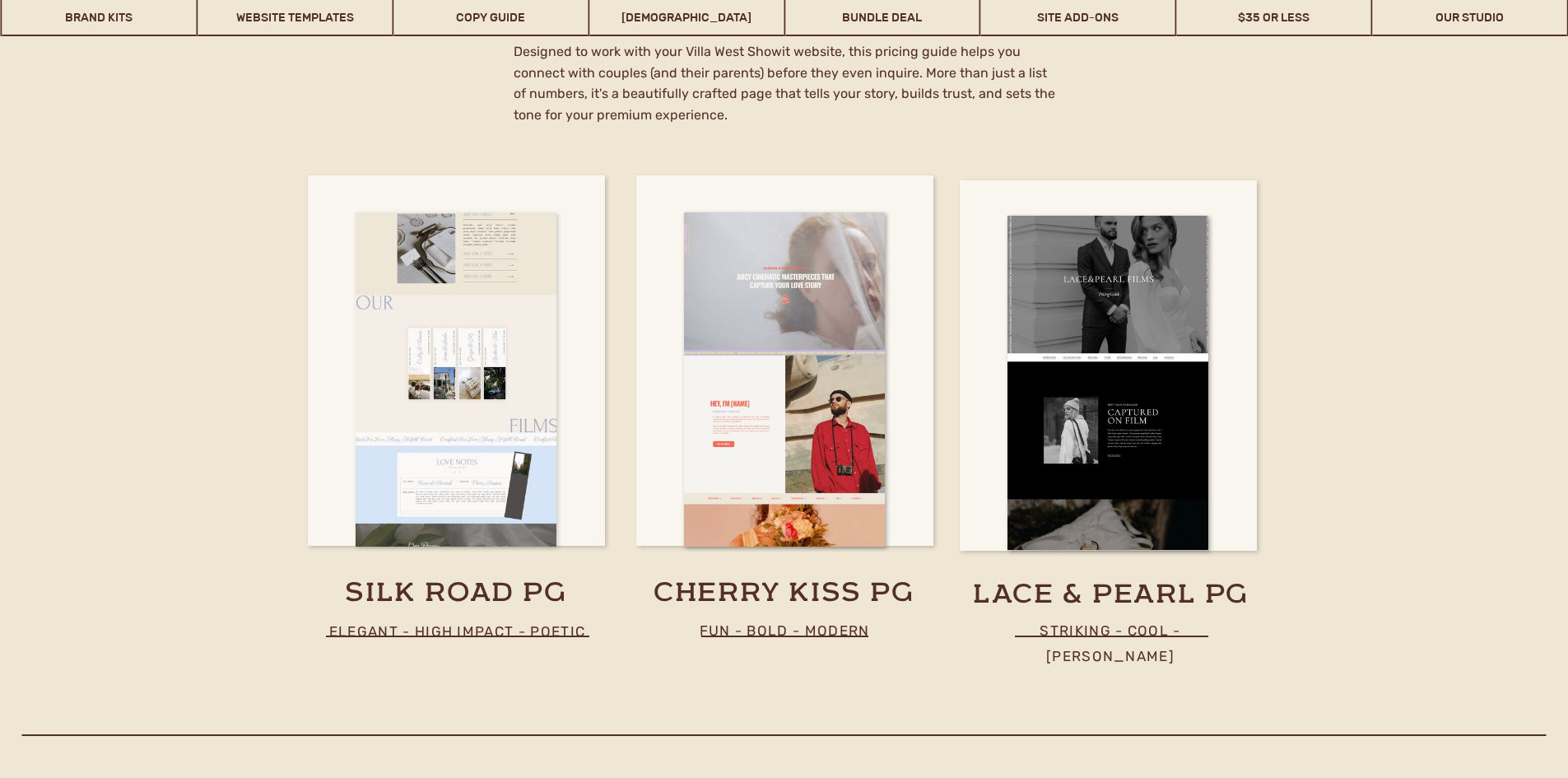
drag, startPoint x: 402, startPoint y: 351, endPoint x: 404, endPoint y: 361, distance: 10.2
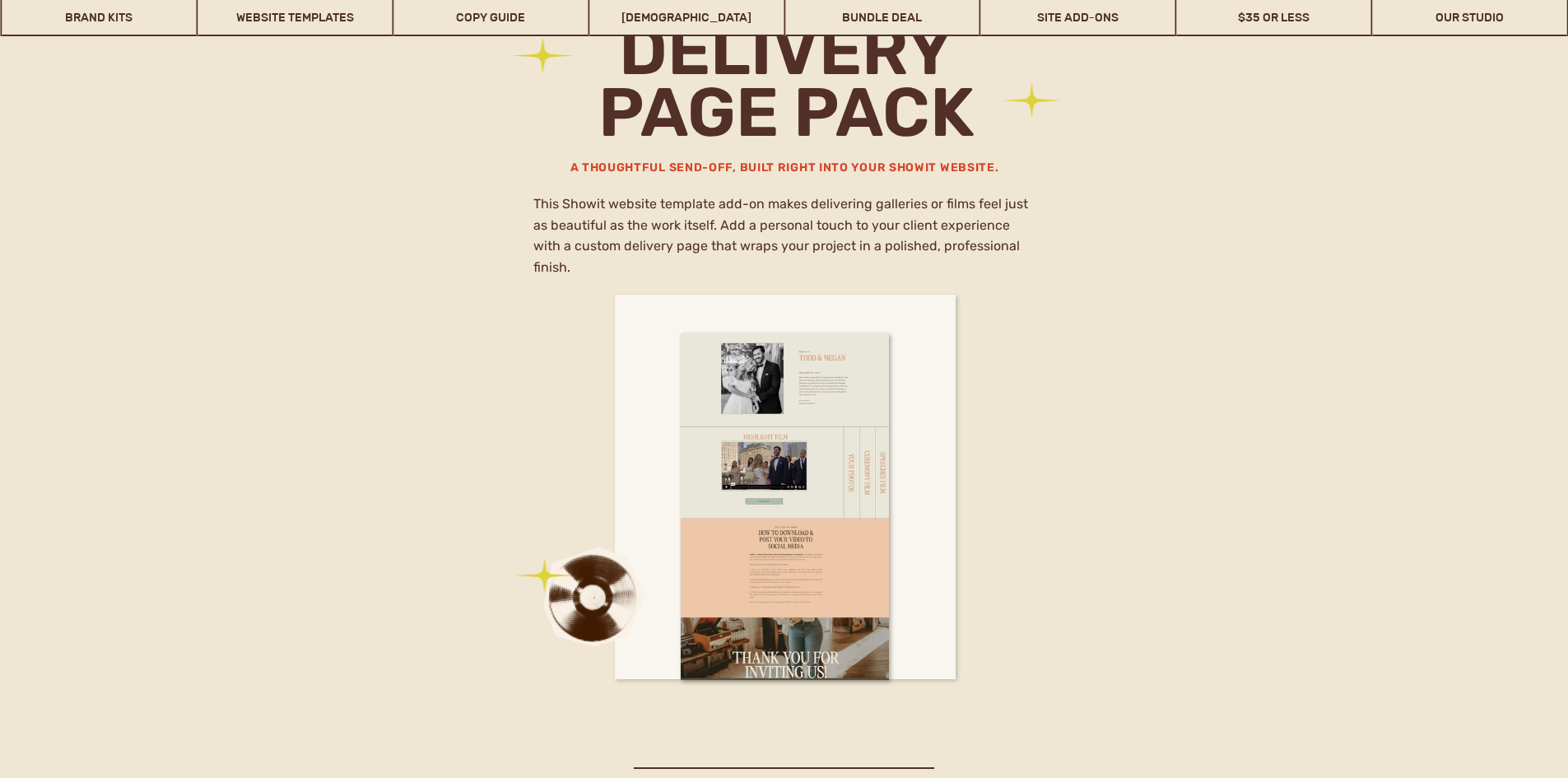
scroll to position [10511, 0]
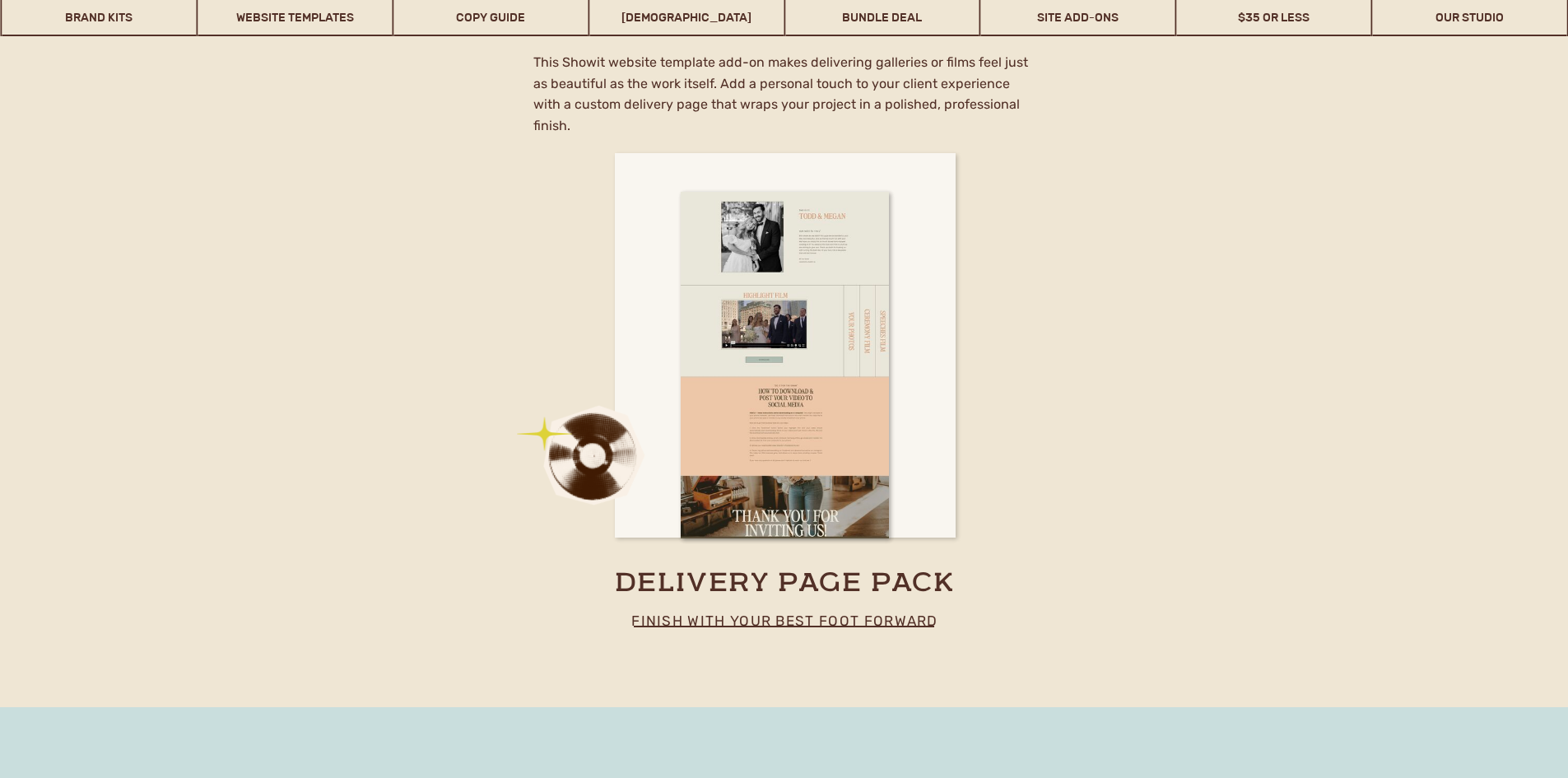
drag, startPoint x: 752, startPoint y: 318, endPoint x: 1193, endPoint y: 433, distance: 455.7
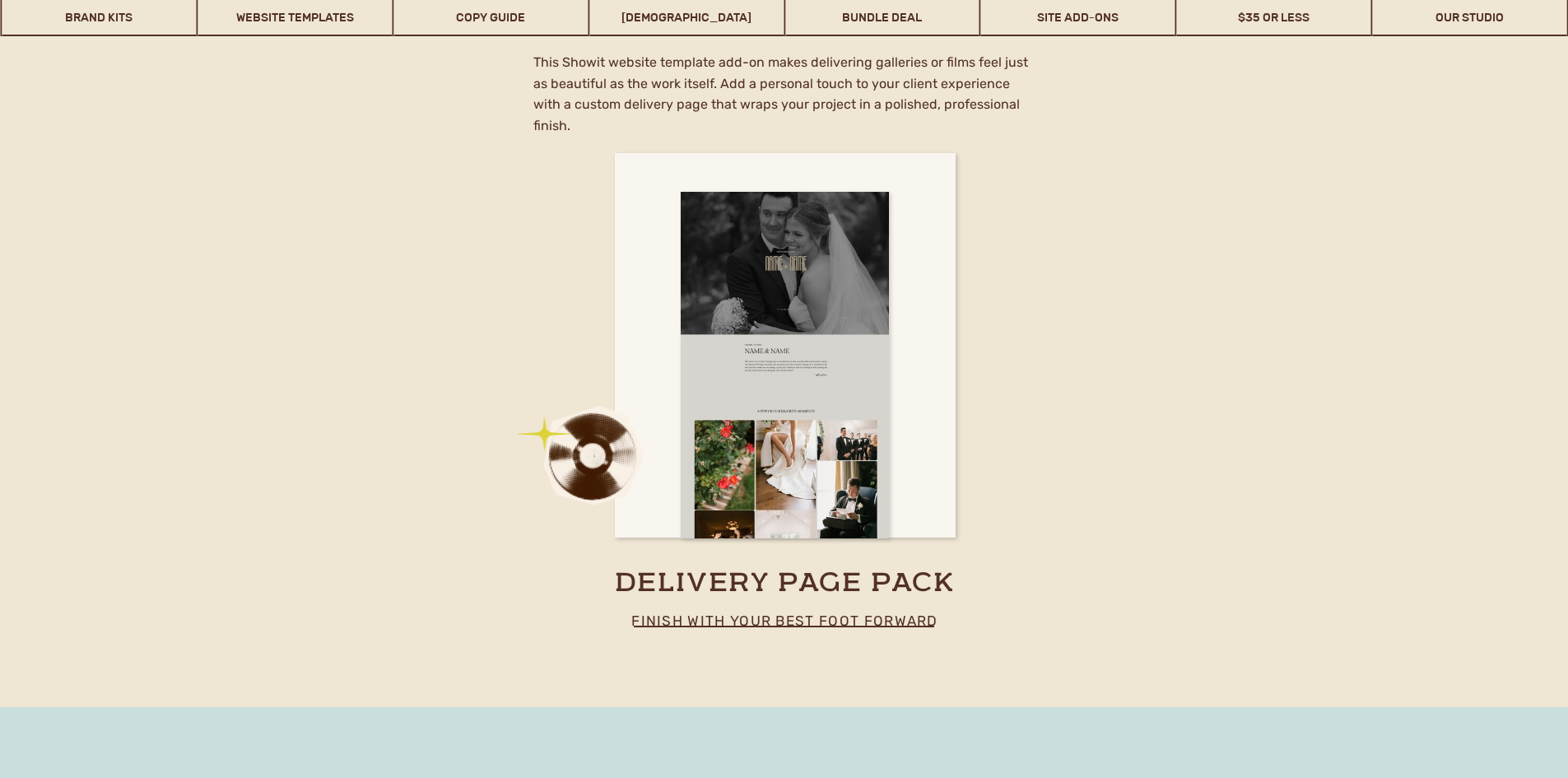
click at [683, 407] on div at bounding box center [785, 365] width 208 height 347
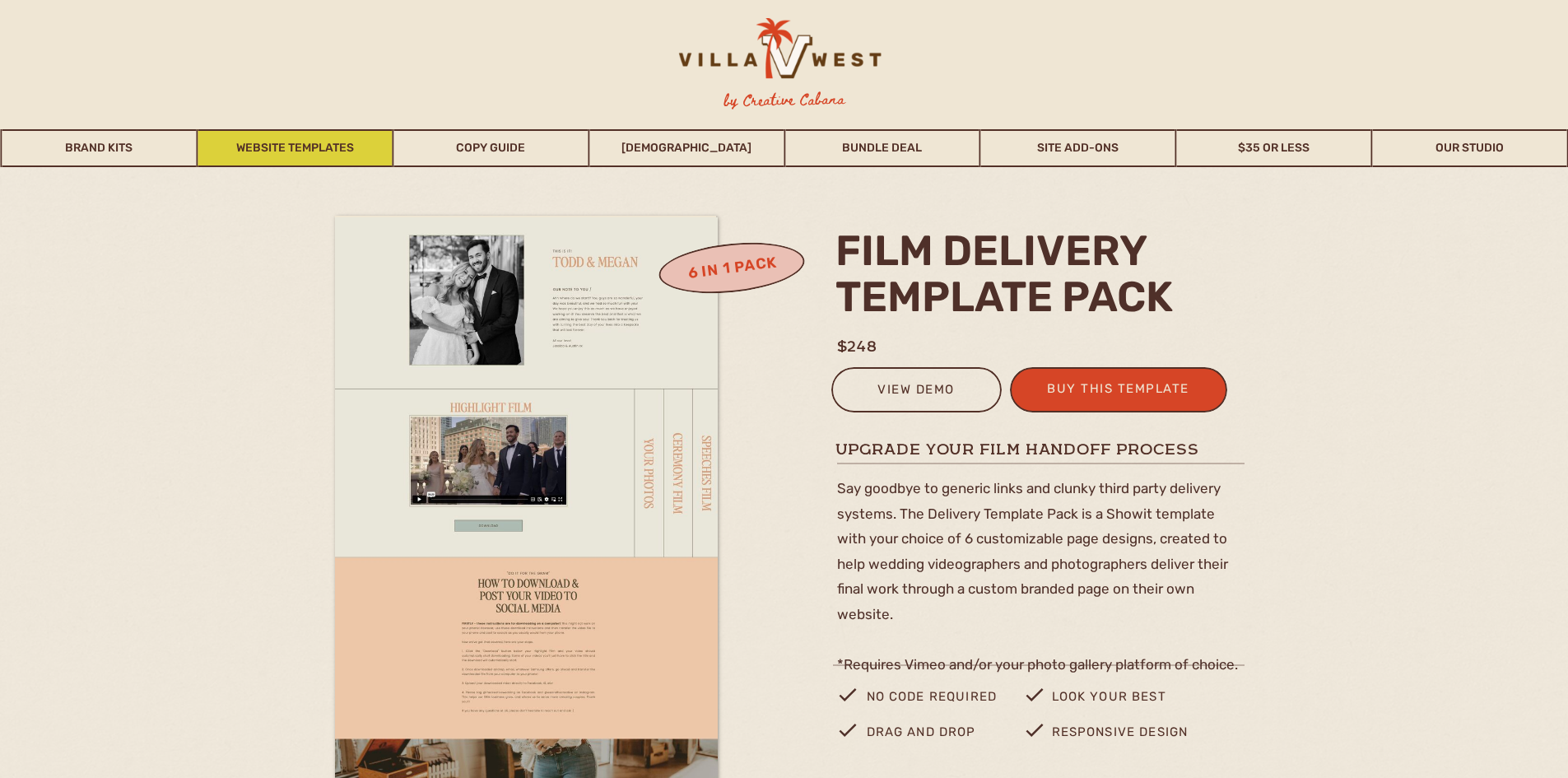
click at [289, 145] on link "Website Templates" at bounding box center [294, 147] width 194 height 38
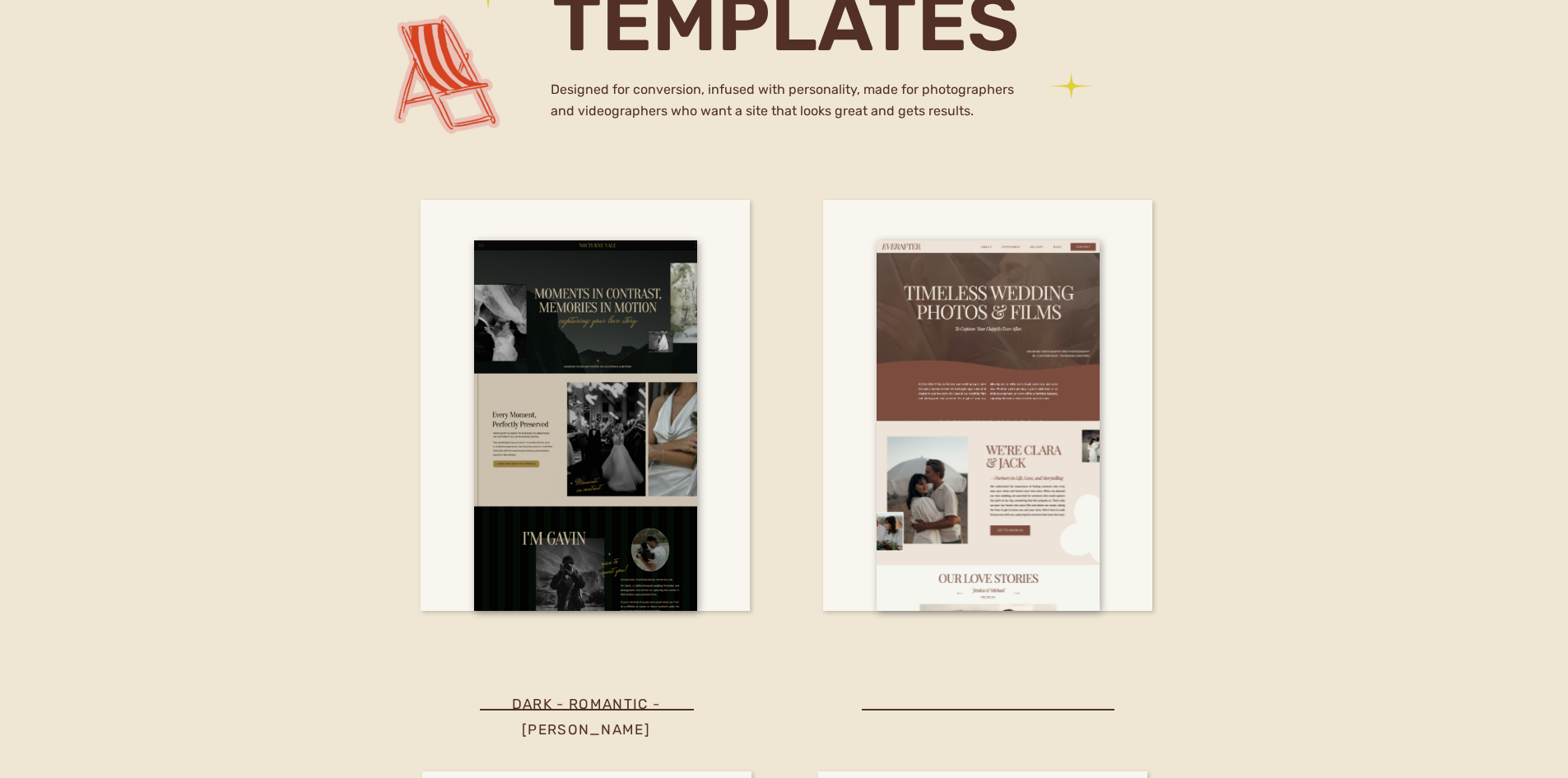
scroll to position [5811, 0]
